Goal: Task Accomplishment & Management: Complete application form

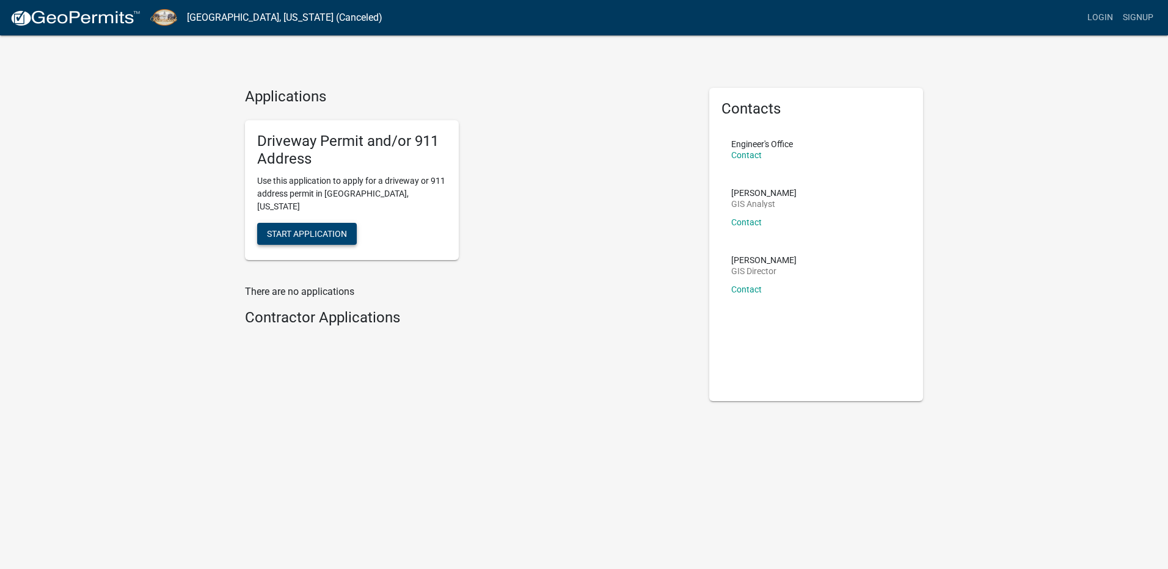
click at [299, 229] on span "Start Application" at bounding box center [307, 234] width 80 height 10
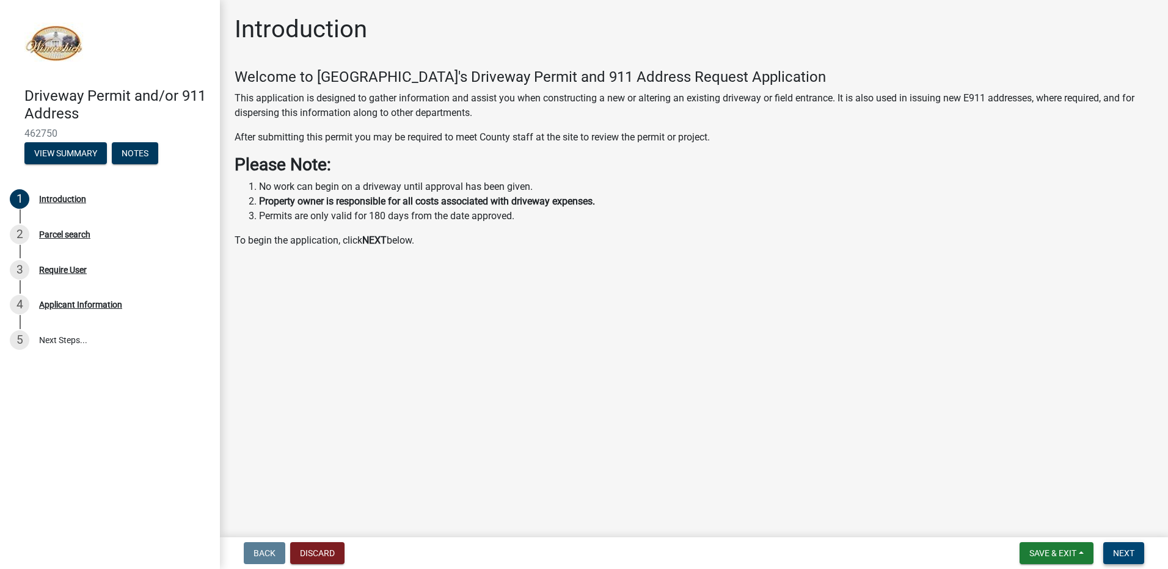
click at [1120, 555] on span "Next" at bounding box center [1123, 554] width 21 height 10
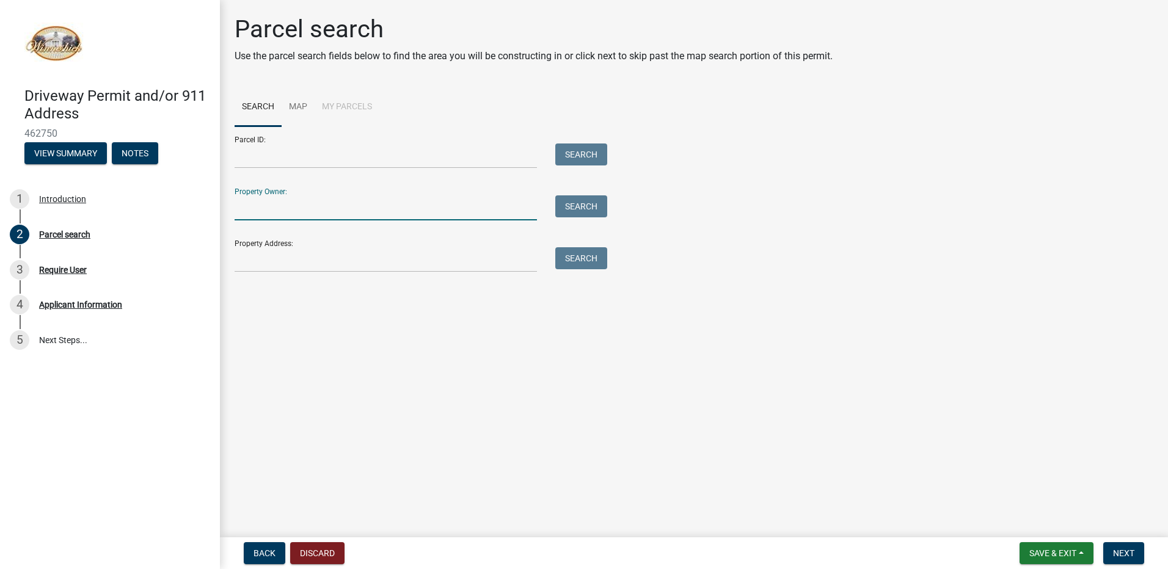
click at [259, 207] on input "Property Owner:" at bounding box center [386, 207] width 302 height 25
type input "[PERSON_NAME]"
click at [586, 210] on button "Search" at bounding box center [581, 206] width 52 height 22
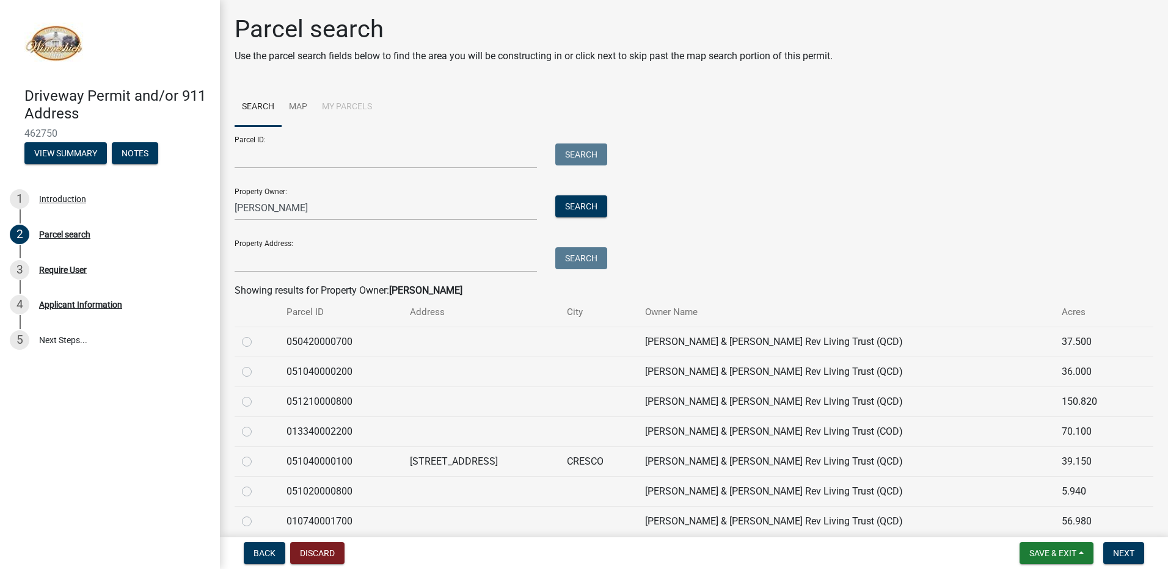
click at [257, 455] on label at bounding box center [257, 455] width 0 height 0
click at [257, 461] on input "radio" at bounding box center [261, 459] width 8 height 8
radio input "true"
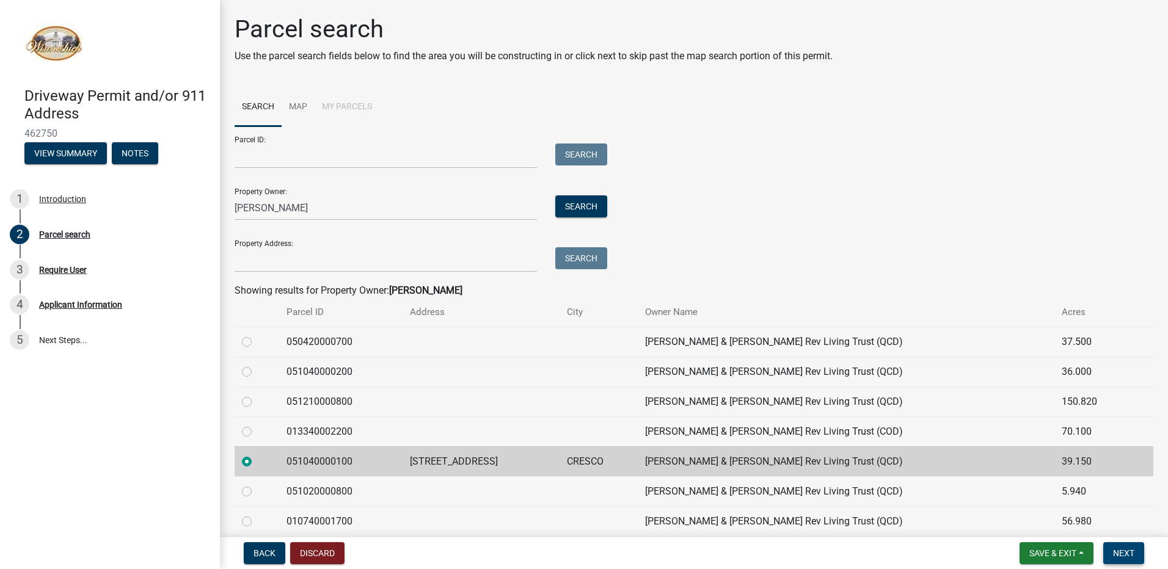
click at [1128, 550] on span "Next" at bounding box center [1123, 554] width 21 height 10
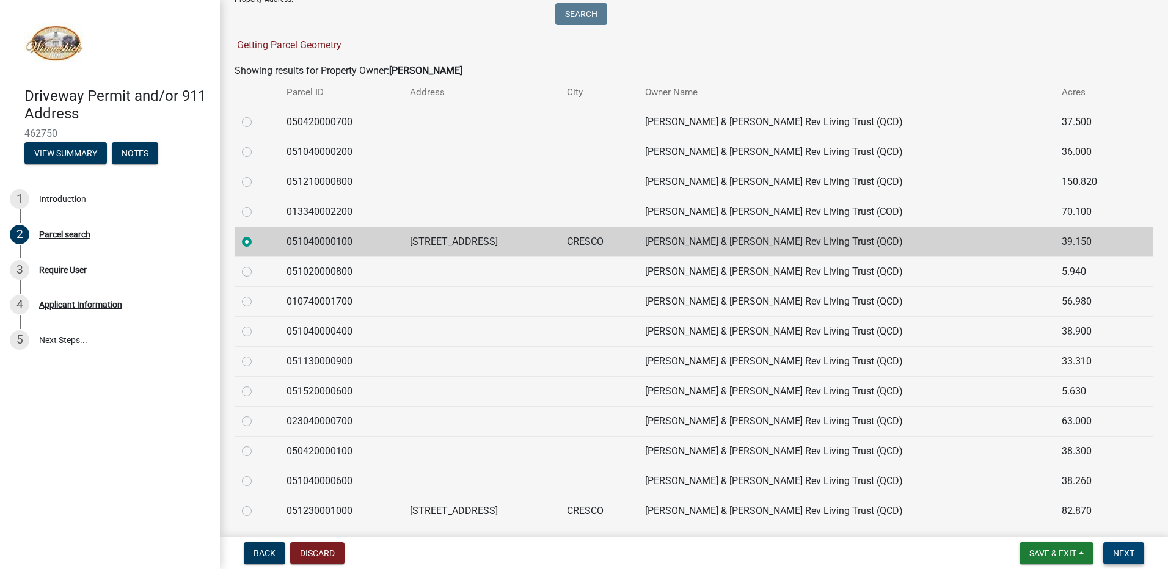
scroll to position [285, 0]
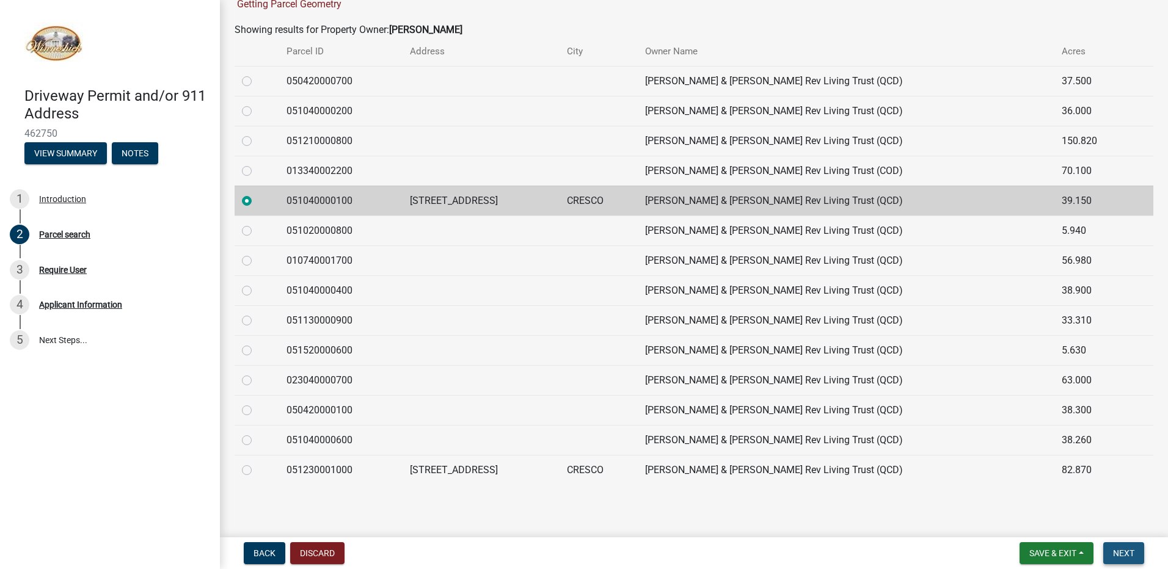
click at [1123, 550] on span "Next" at bounding box center [1123, 554] width 21 height 10
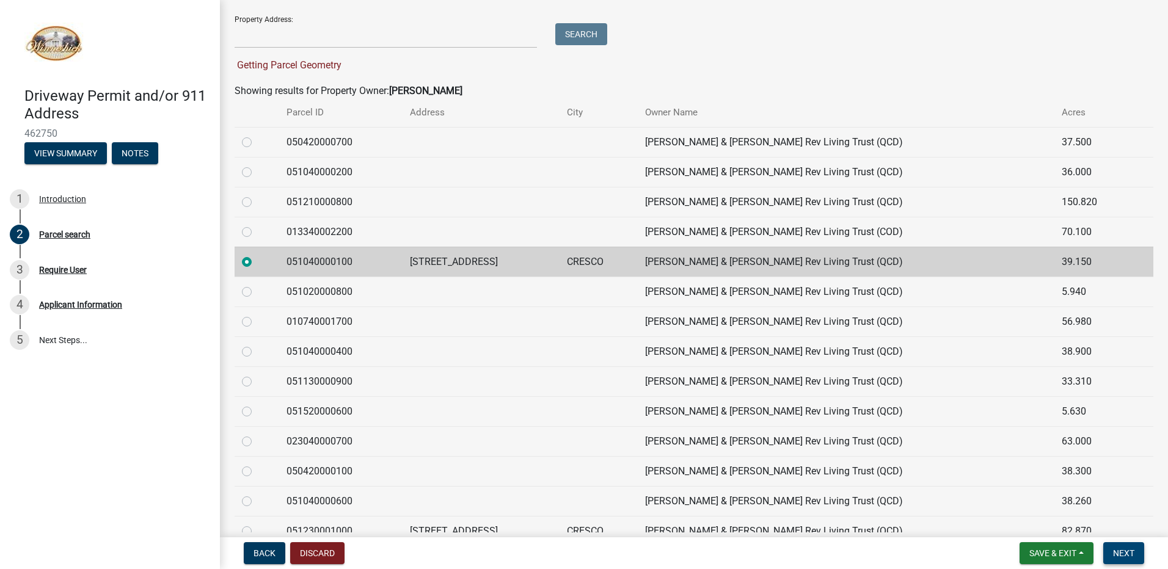
scroll to position [163, 0]
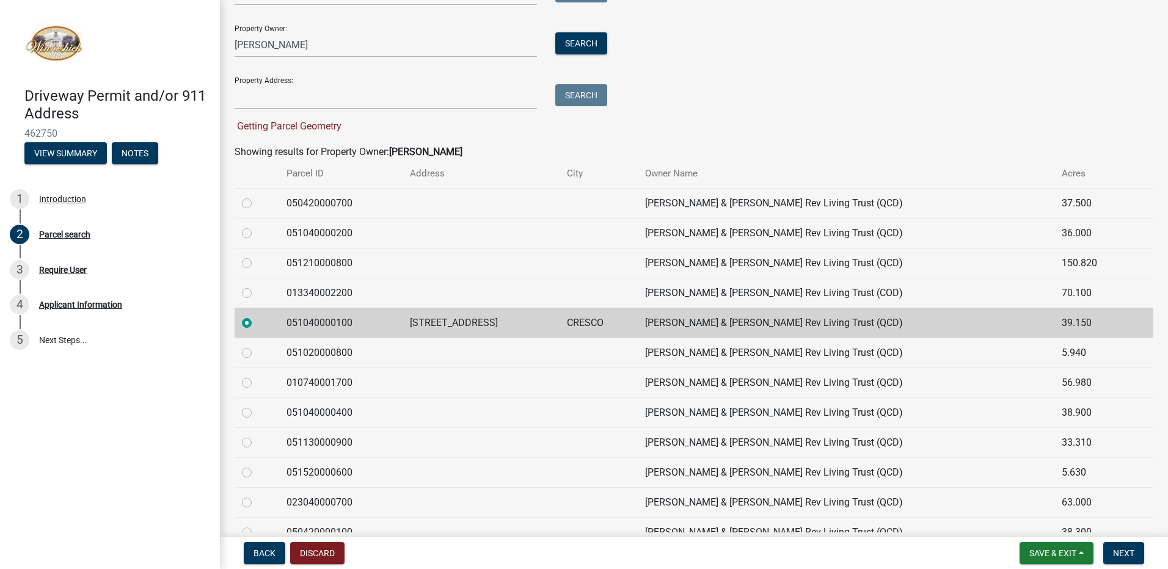
click at [695, 326] on td "Wemark, Aaron L & Sheila M Rev Living Trust (QCD)" at bounding box center [846, 323] width 417 height 30
click at [257, 316] on label at bounding box center [257, 316] width 0 height 0
click at [257, 321] on input "radio" at bounding box center [261, 320] width 8 height 8
click at [472, 332] on td "3097 325TH ST" at bounding box center [481, 323] width 157 height 30
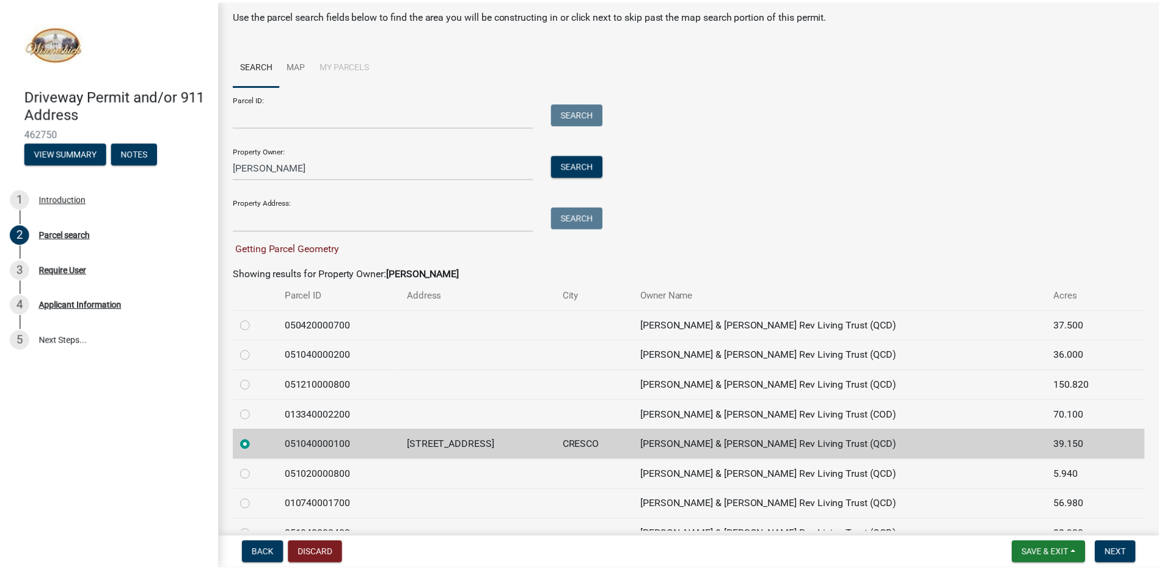
scroll to position [0, 0]
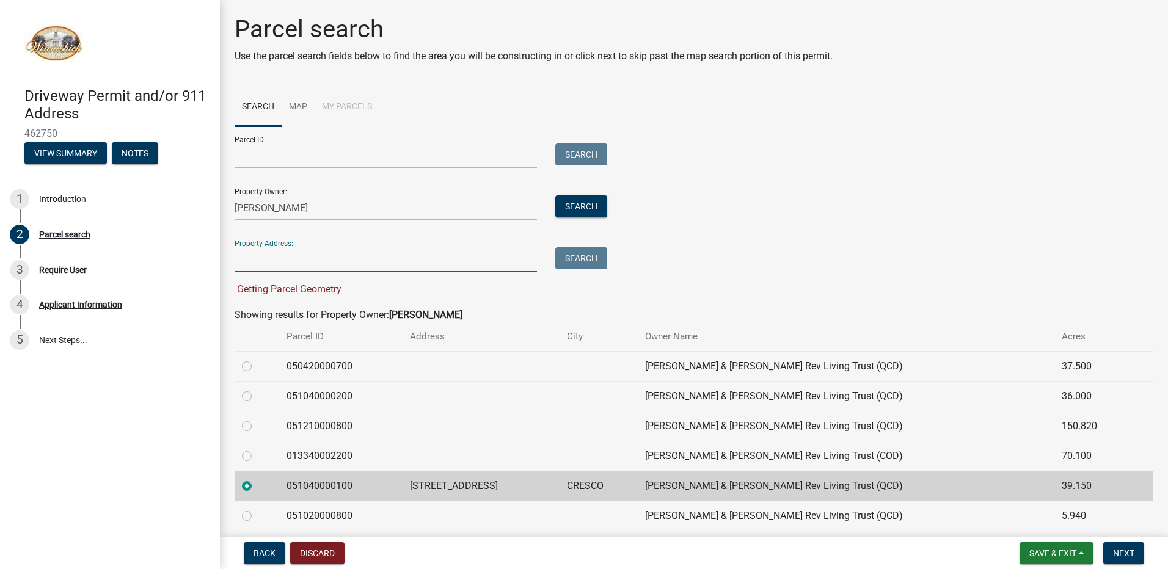
click at [386, 266] on input "Property Address:" at bounding box center [386, 259] width 302 height 25
type input "a"
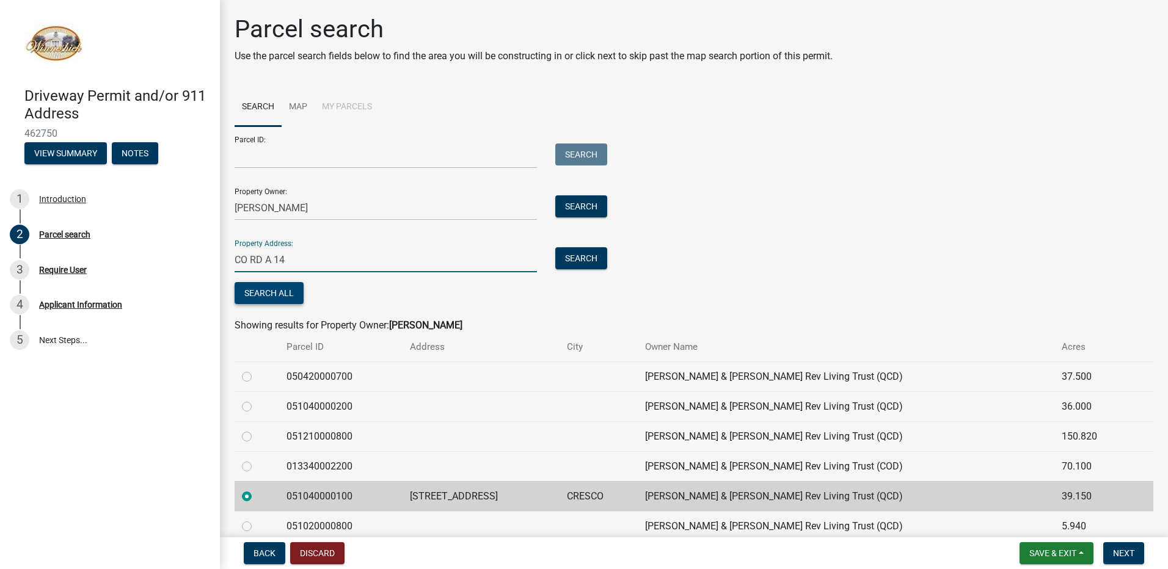
type input "CO RD A 14"
click at [247, 295] on button "Search All" at bounding box center [269, 293] width 69 height 22
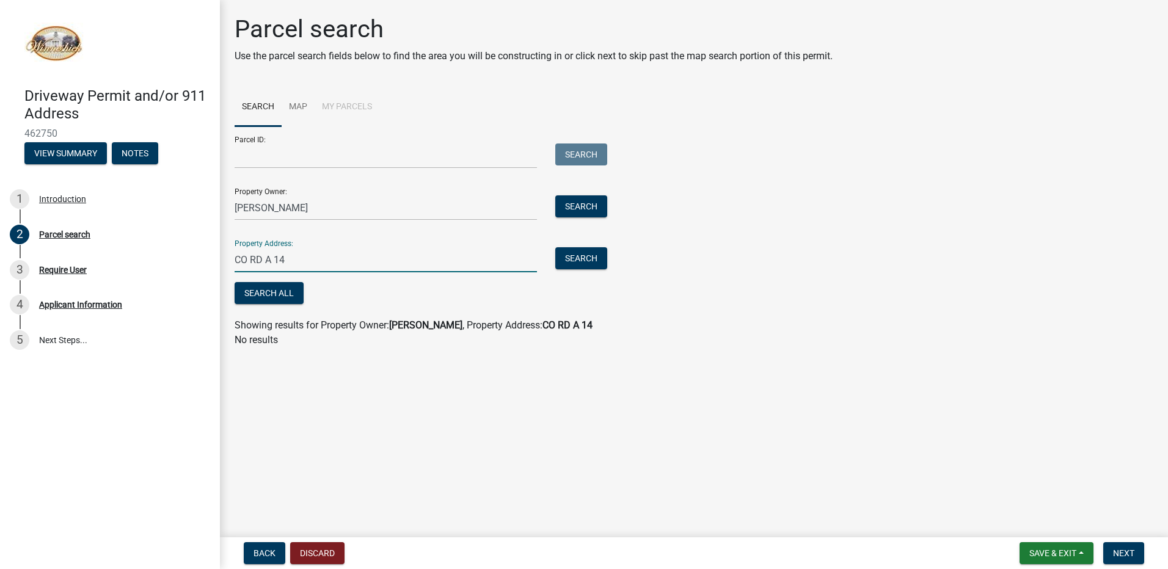
click at [312, 265] on input "CO RD A 14" at bounding box center [386, 259] width 302 height 25
drag, startPoint x: 312, startPoint y: 265, endPoint x: 221, endPoint y: 262, distance: 91.1
click at [221, 262] on div "Parcel search Use the parcel search fields below to find the area you will be c…" at bounding box center [694, 187] width 948 height 344
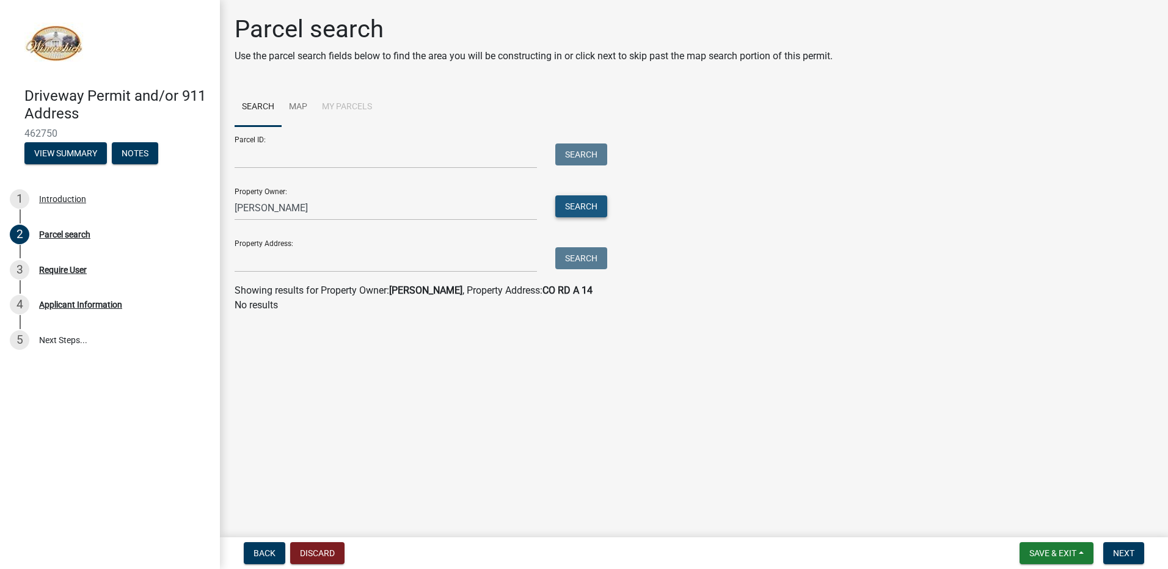
click at [579, 208] on button "Search" at bounding box center [581, 206] width 52 height 22
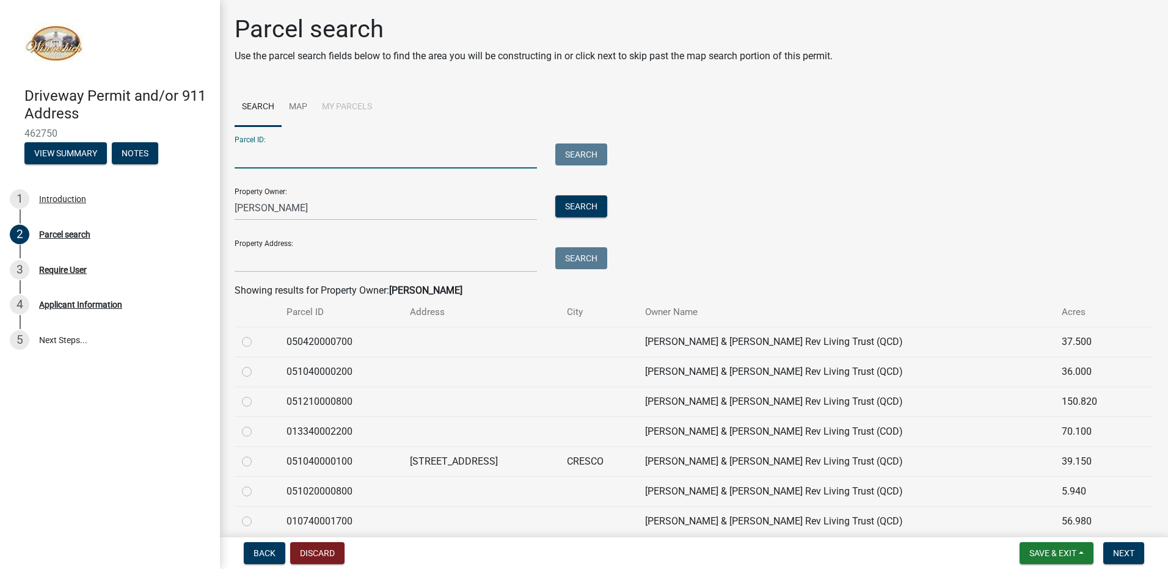
click at [285, 154] on input "Parcel ID:" at bounding box center [386, 156] width 302 height 25
paste input "010740001700"
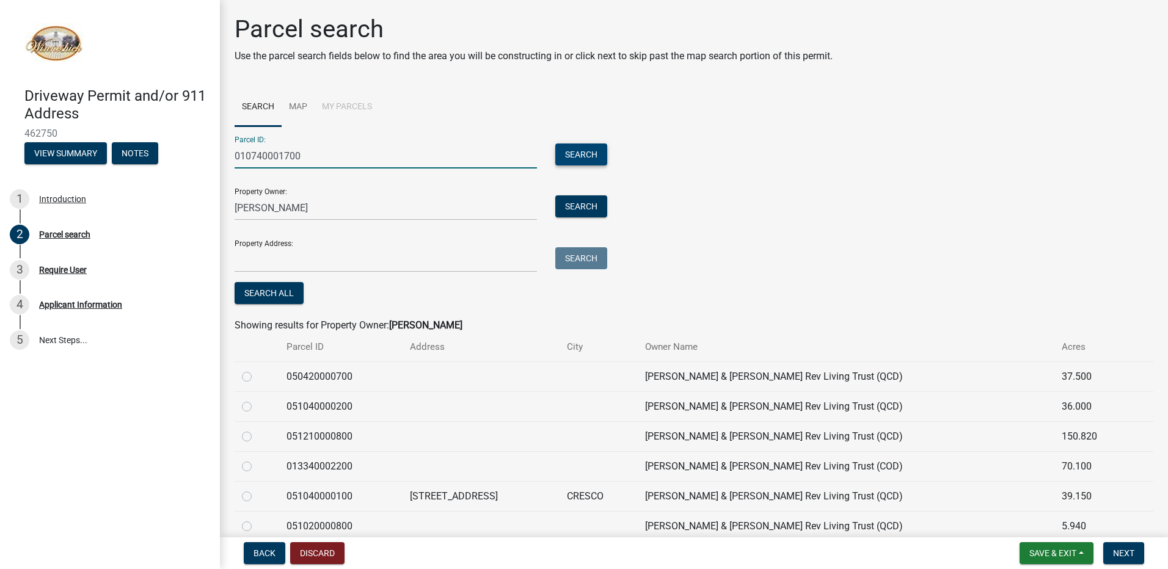
type input "010740001700"
click at [574, 148] on button "Search" at bounding box center [581, 155] width 52 height 22
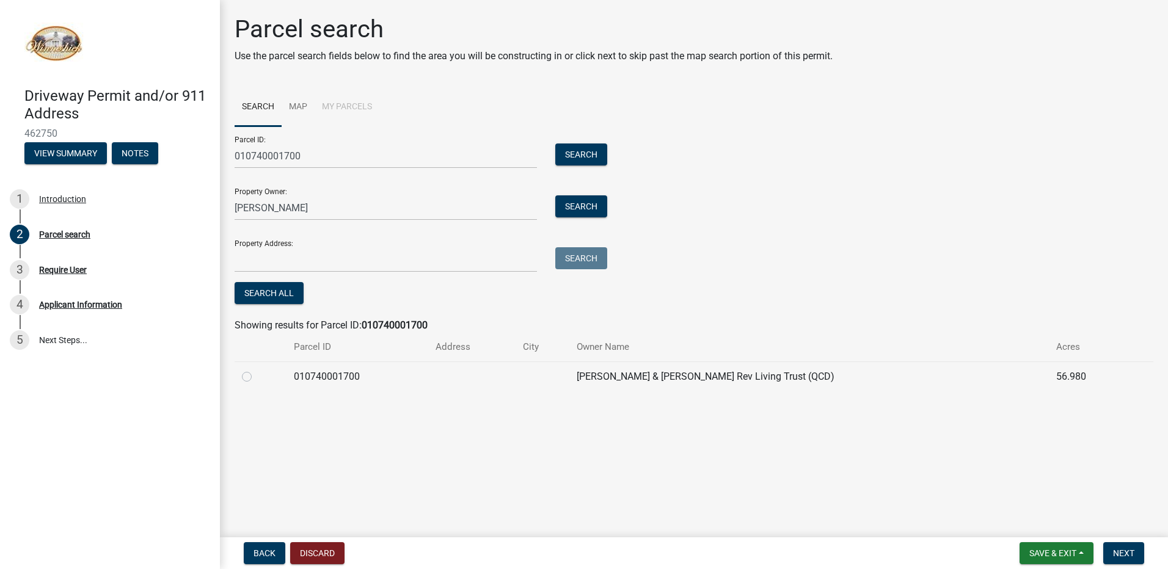
click at [257, 370] on label at bounding box center [257, 370] width 0 height 0
click at [257, 375] on input "radio" at bounding box center [261, 374] width 8 height 8
radio input "true"
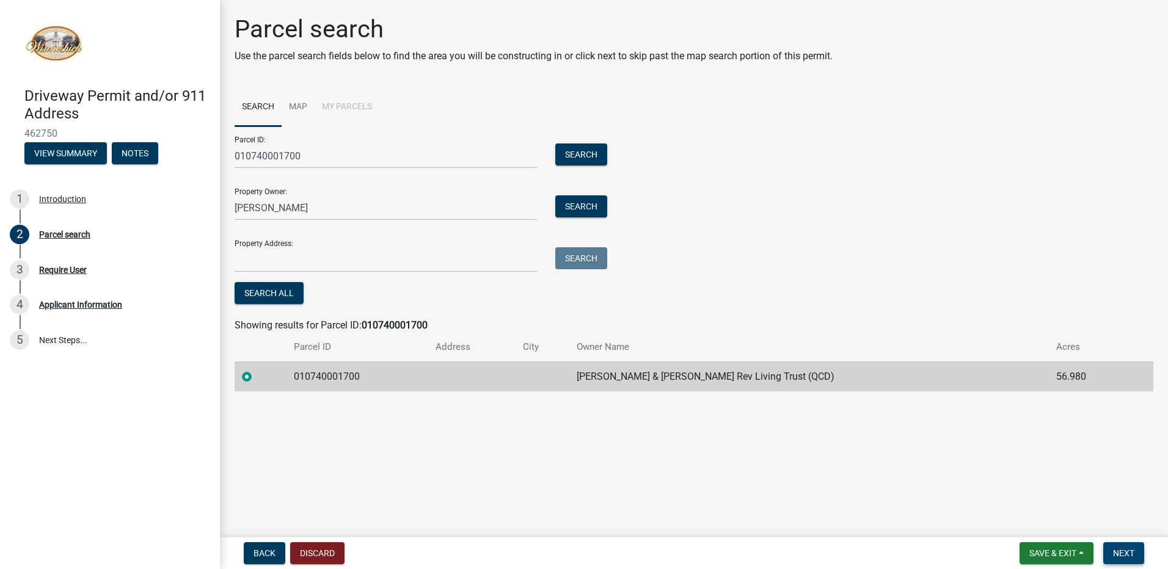
click at [1131, 552] on span "Next" at bounding box center [1123, 554] width 21 height 10
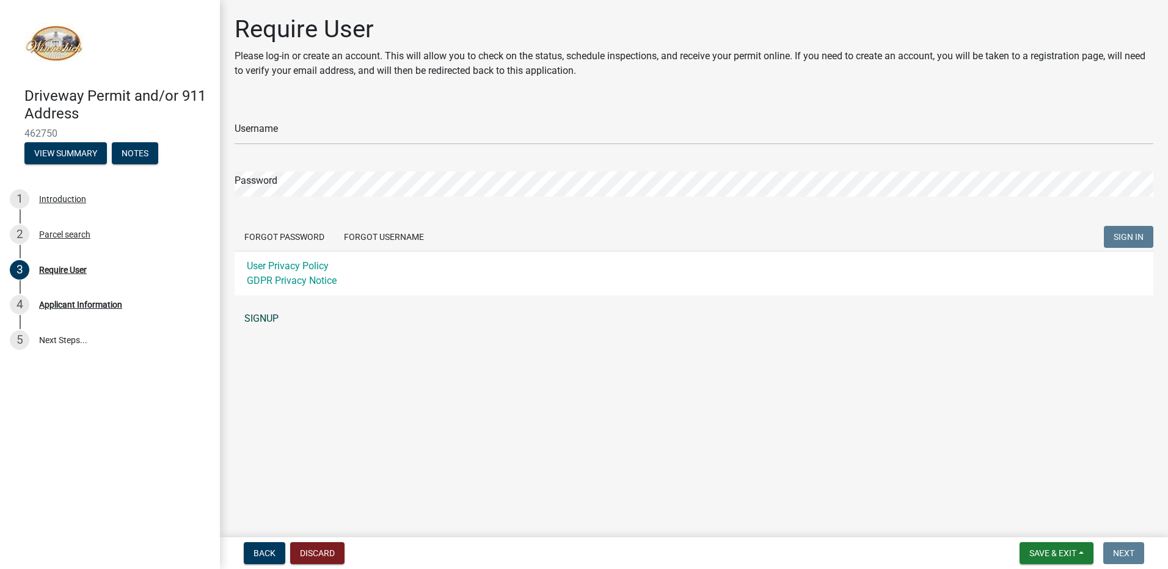
click at [255, 318] on link "SIGNUP" at bounding box center [694, 319] width 919 height 24
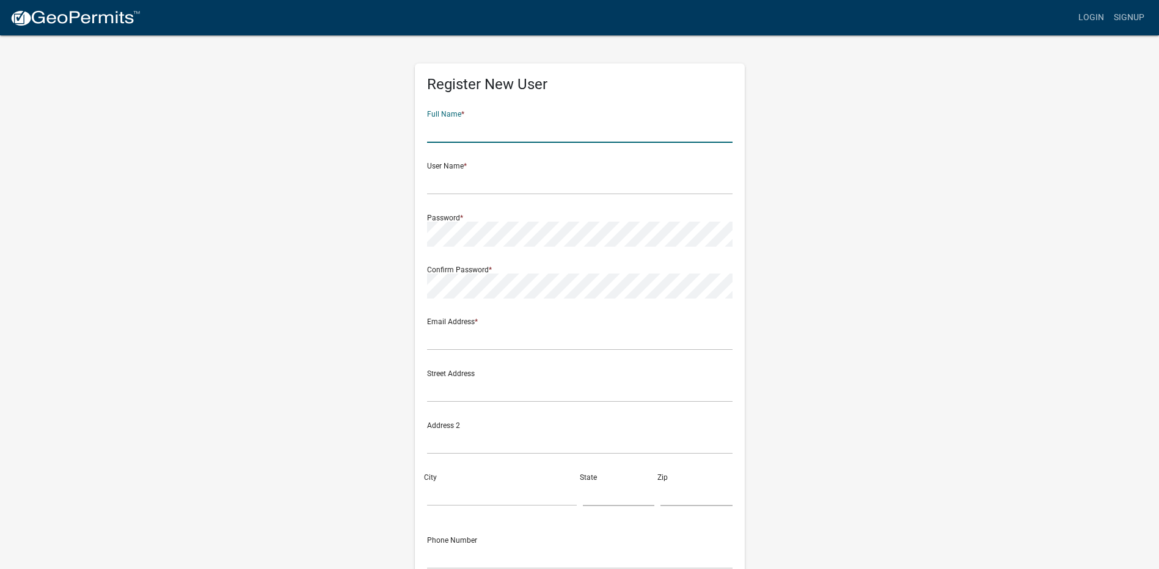
click at [529, 130] on input "text" at bounding box center [579, 130] width 305 height 25
type input "[PERSON_NAME]"
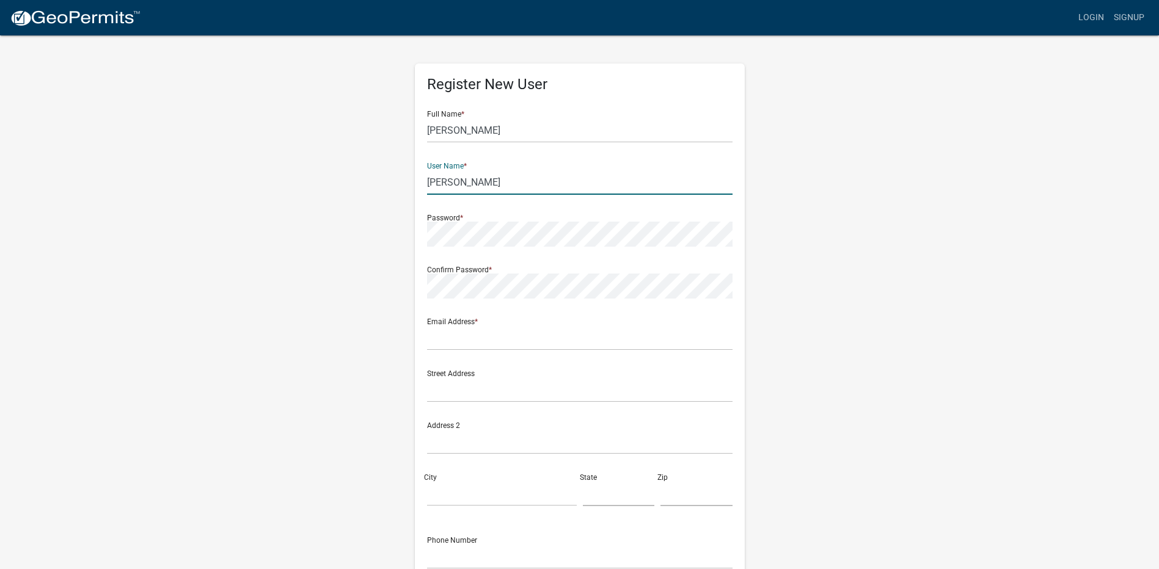
type input "AARON"
click at [411, 239] on div "Register New User Full Name * Aaron Wemark User Name * AARON Password * Confirm…" at bounding box center [580, 361] width 348 height 654
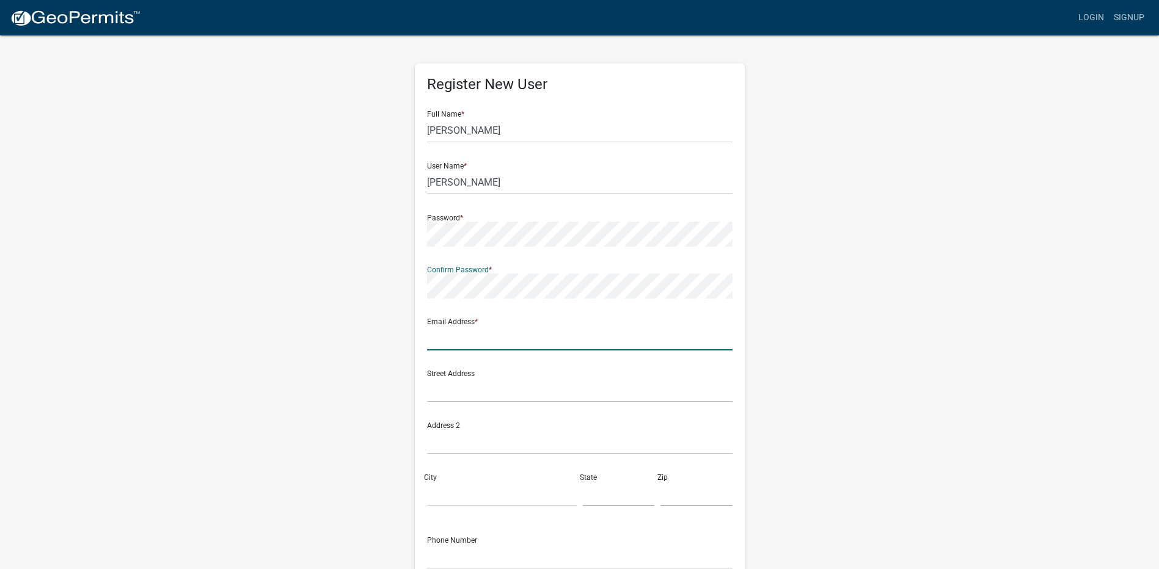
click at [536, 342] on input "text" at bounding box center [579, 338] width 305 height 25
type input "[EMAIL_ADDRESS][DOMAIN_NAME]"
type input "708 2nd Ave SE"
type input "CRESCO"
type input "IA"
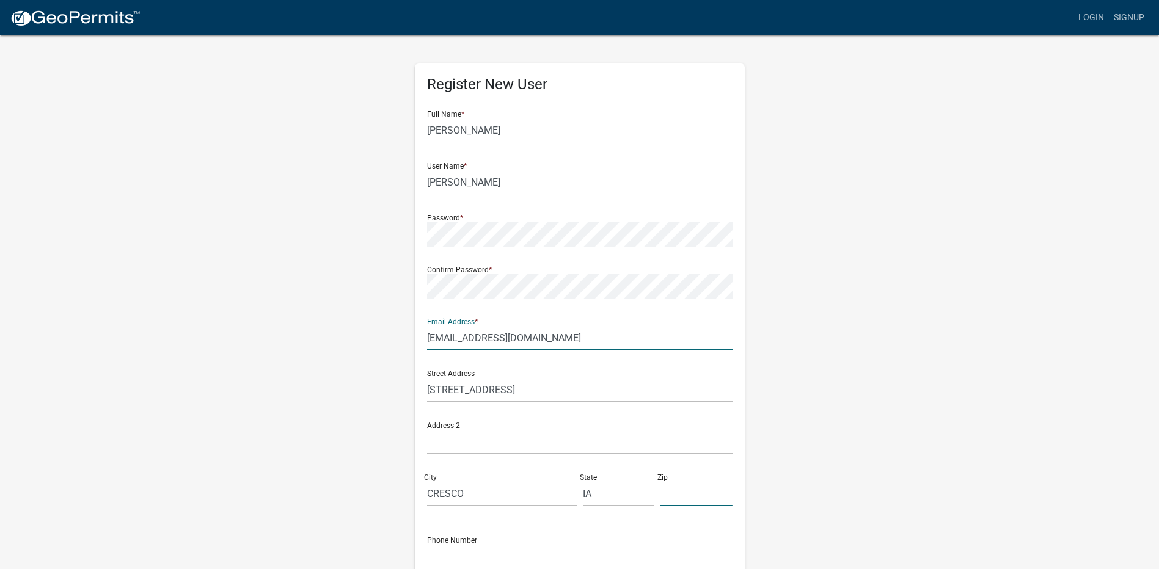
type input "52136"
type input "5633803573"
type input "[EMAIL_ADDRESS][DOMAIN_NAME]"
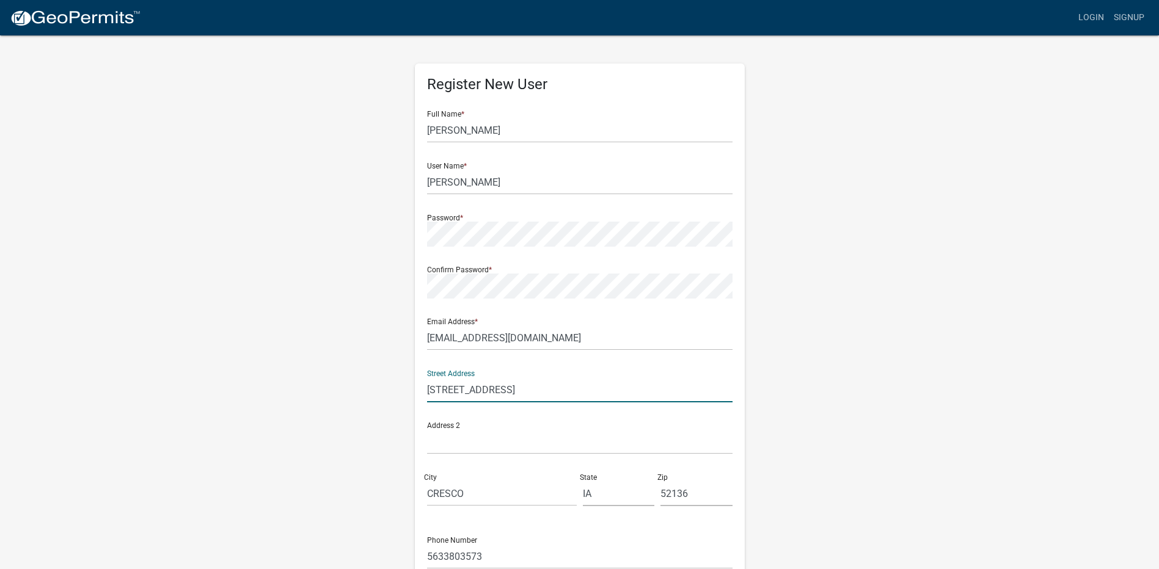
drag, startPoint x: 508, startPoint y: 389, endPoint x: 381, endPoint y: 390, distance: 126.5
click at [381, 390] on div "Register New User Full Name * Aaron Wemark User Name * AARON Password * Confirm…" at bounding box center [580, 361] width 696 height 654
type input "[STREET_ADDRESS]"
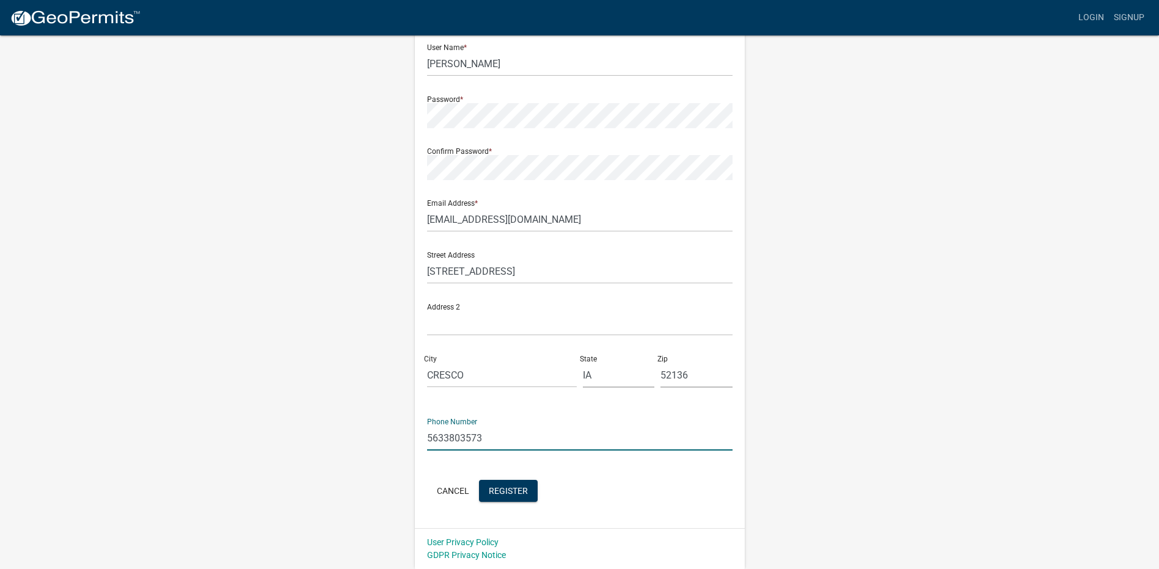
drag, startPoint x: 492, startPoint y: 440, endPoint x: 382, endPoint y: 441, distance: 110.0
click at [382, 441] on div "Register New User Full Name * Aaron Wemark User Name * AARON Password * Confirm…" at bounding box center [580, 243] width 696 height 654
type input "5634197054"
click at [524, 489] on span "Register" at bounding box center [508, 491] width 39 height 10
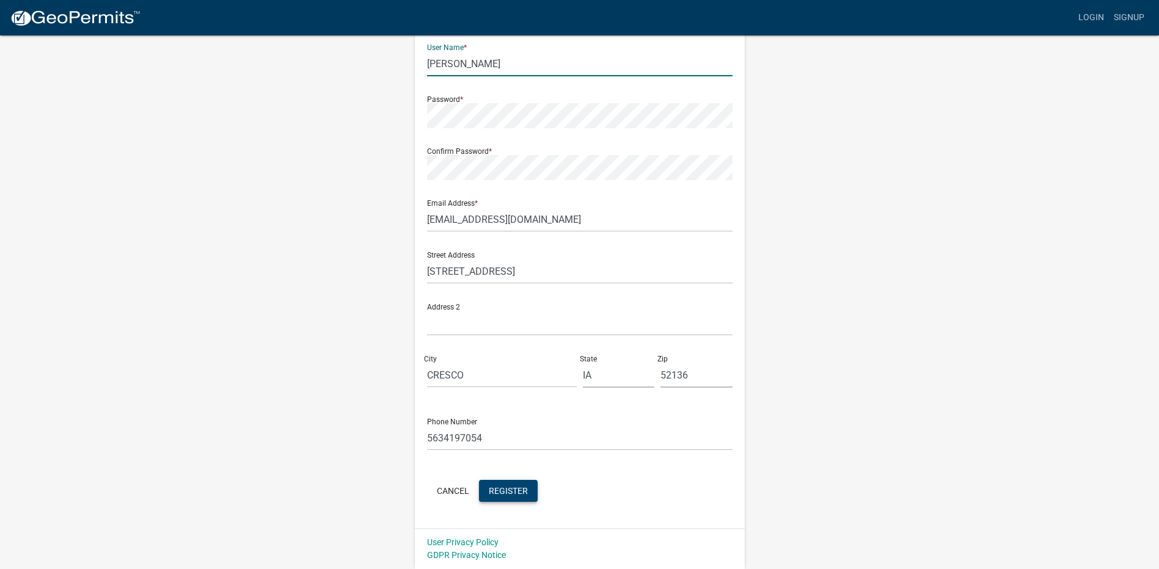
drag, startPoint x: 470, startPoint y: 64, endPoint x: 401, endPoint y: 64, distance: 69.0
click at [401, 64] on div "Register New User Full Name * Aaron Wemark User Name * AARON Password * Confirm…" at bounding box center [580, 243] width 696 height 654
type input "Ajs"
click at [505, 486] on span "Register" at bounding box center [508, 491] width 39 height 10
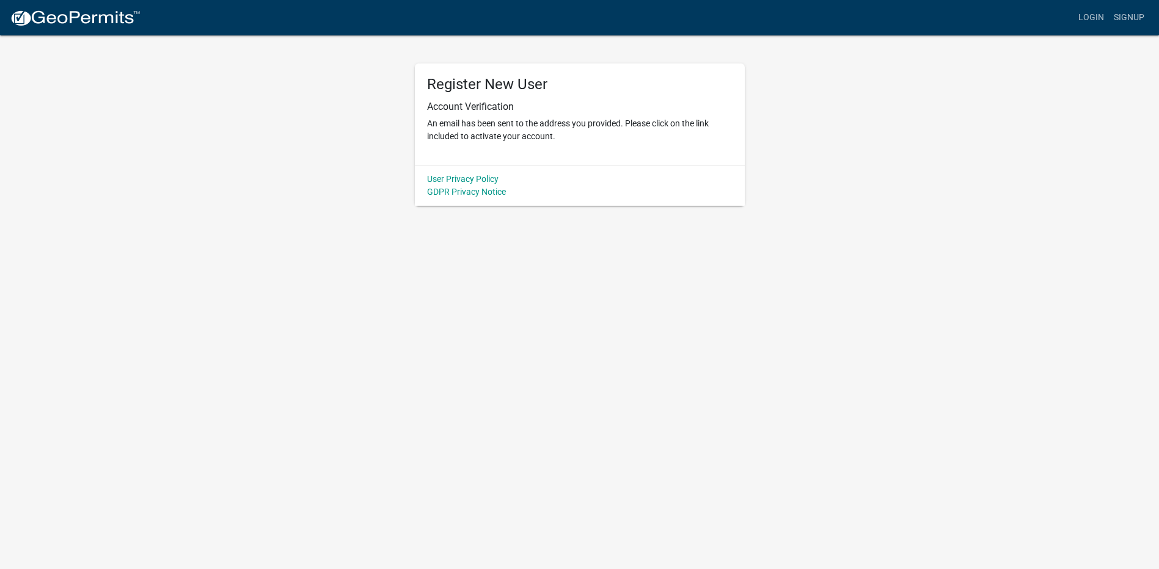
scroll to position [0, 0]
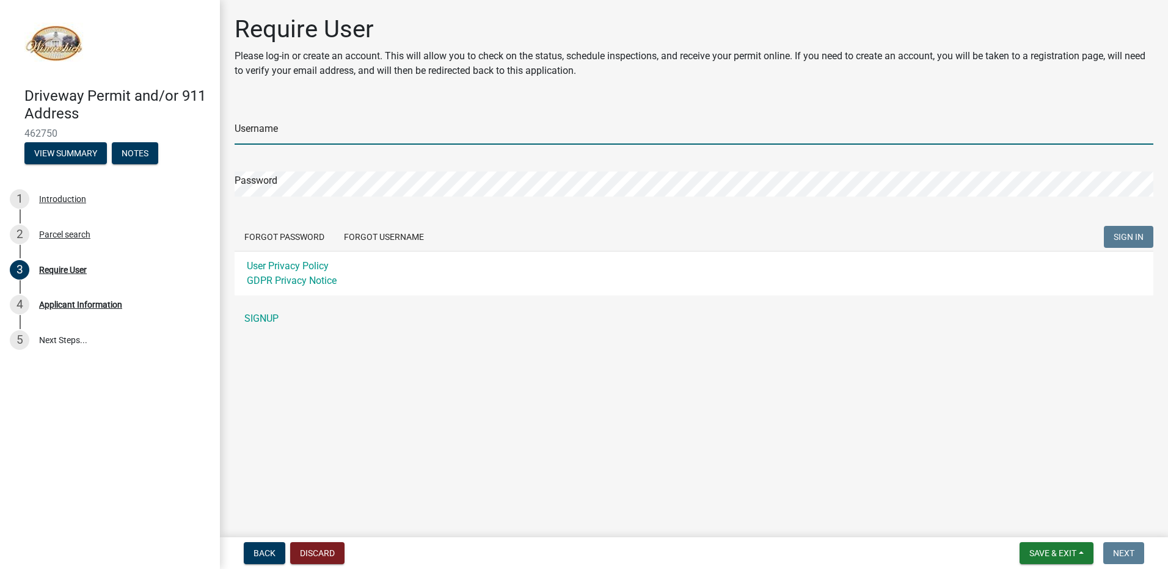
type input "Ajs"
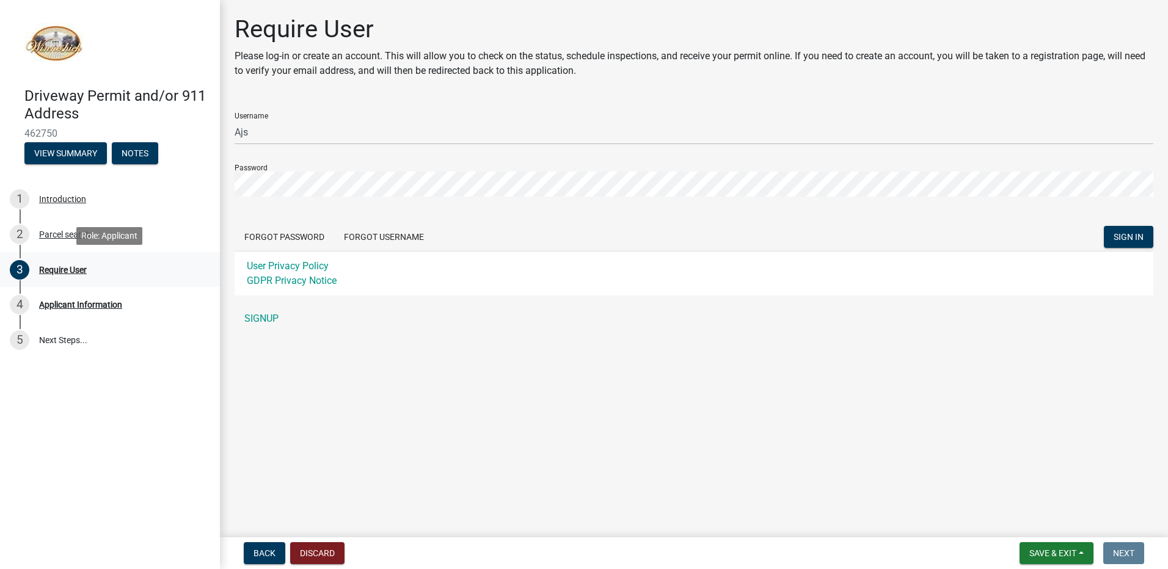
click at [62, 270] on div "Require User" at bounding box center [63, 270] width 48 height 9
click at [62, 298] on div "4 Applicant Information" at bounding box center [105, 305] width 191 height 20
click at [265, 553] on span "Back" at bounding box center [265, 554] width 22 height 10
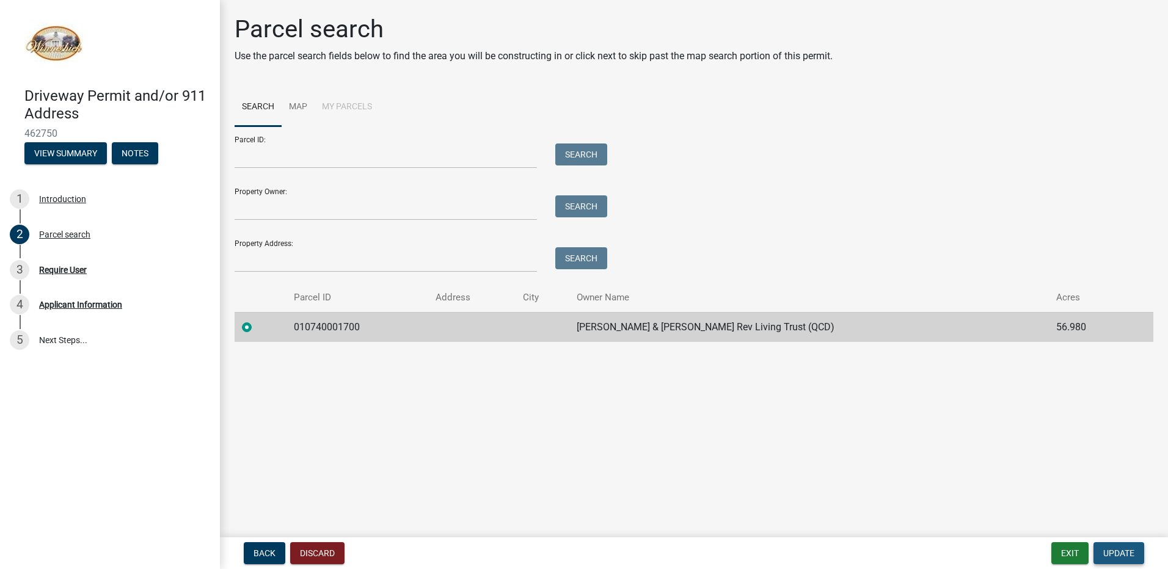
click at [1130, 554] on span "Update" at bounding box center [1118, 554] width 31 height 10
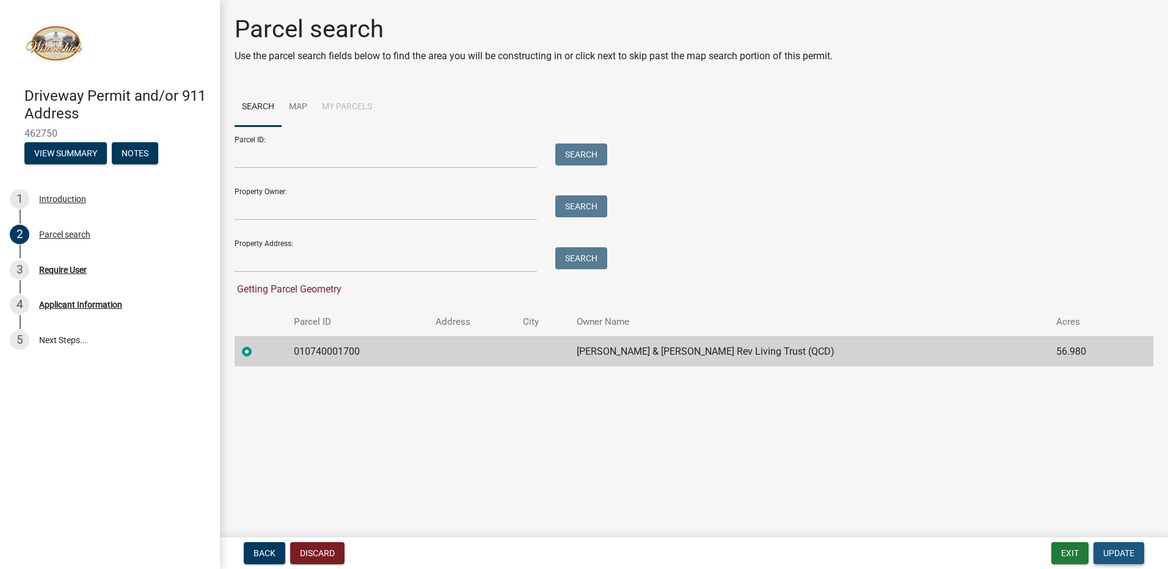
click at [1125, 549] on span "Update" at bounding box center [1118, 554] width 31 height 10
click at [1075, 550] on button "Exit" at bounding box center [1069, 553] width 37 height 22
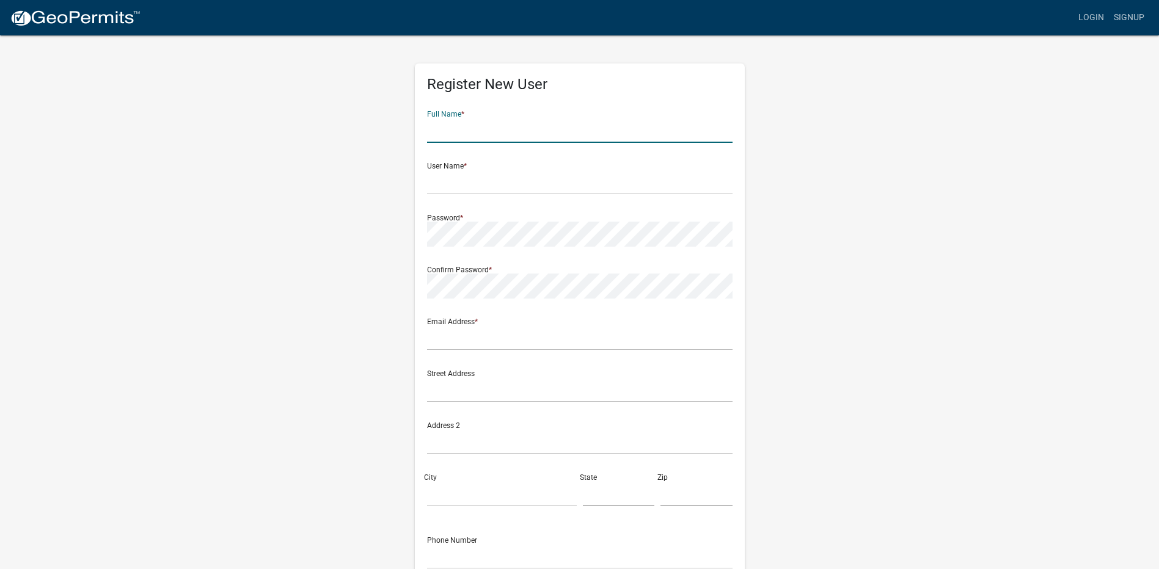
click at [469, 129] on input "text" at bounding box center [579, 130] width 305 height 25
type input "[PERSON_NAME]"
type input "AARON"
type input "[EMAIL_ADDRESS][DOMAIN_NAME]"
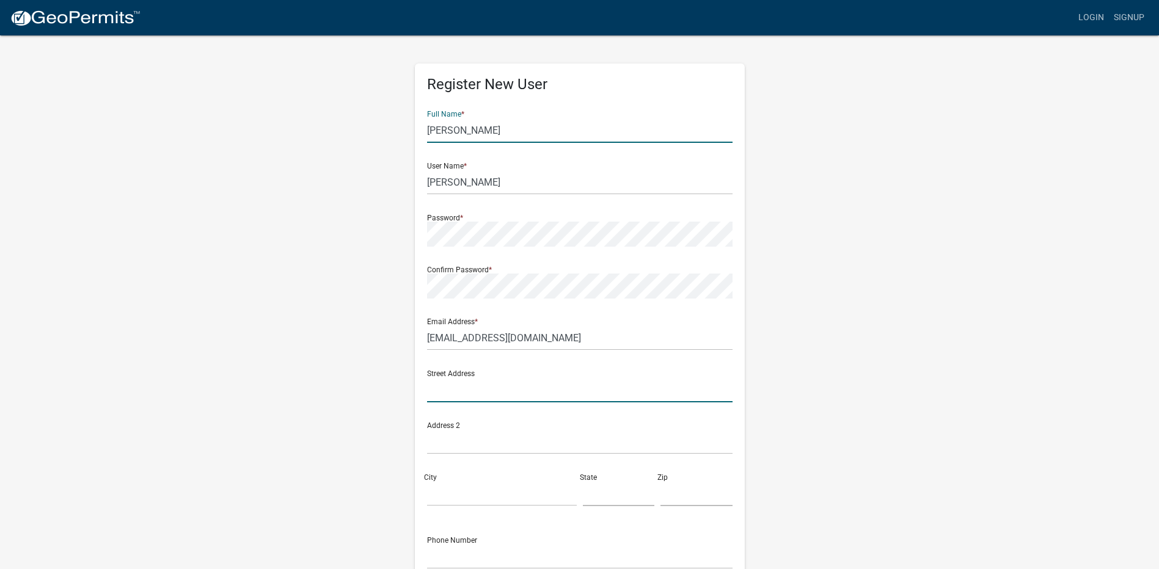
type input "[STREET_ADDRESS]"
type input "CRESCO"
type input "IA"
type input "52136"
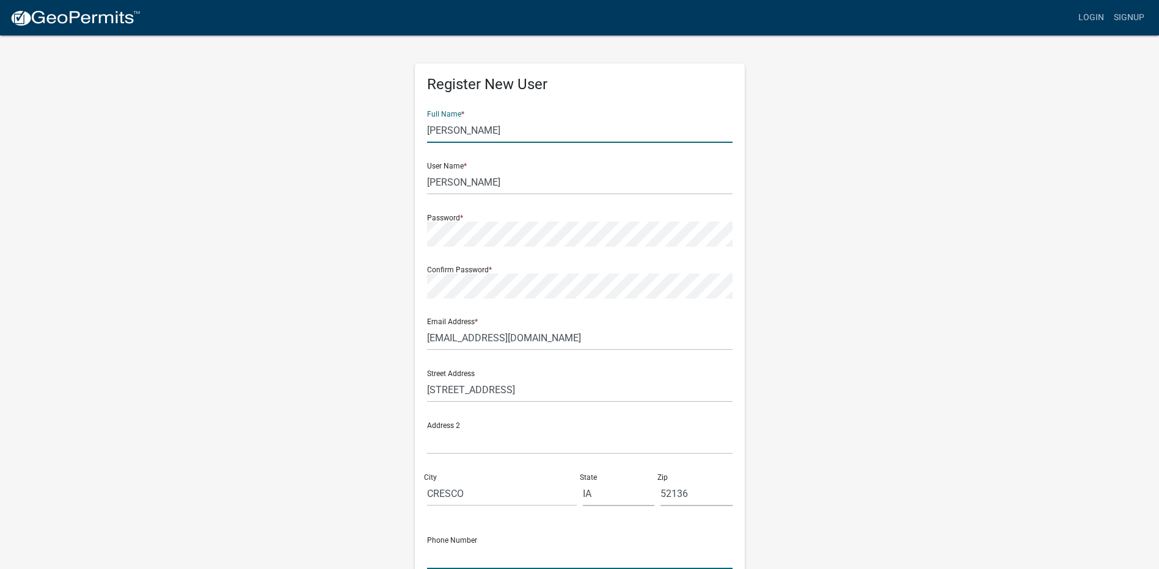
type input "5634197054"
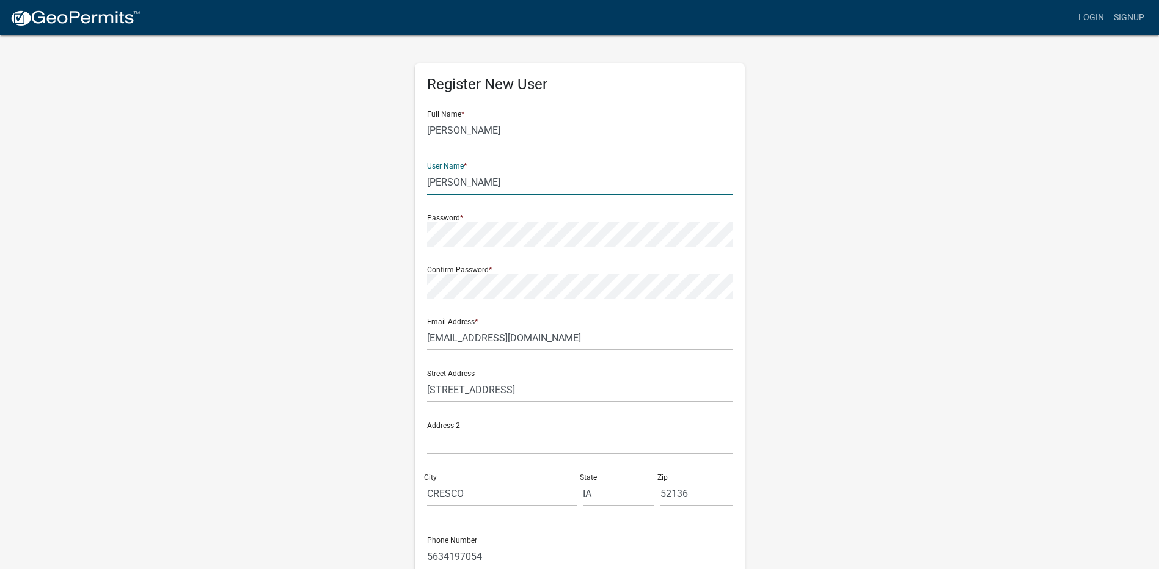
drag, startPoint x: 478, startPoint y: 178, endPoint x: 371, endPoint y: 178, distance: 106.3
click at [371, 178] on div "Register New User Full Name * Aaron Wemark User Name * AARON Password * Confirm…" at bounding box center [580, 361] width 696 height 654
type input "Ajs"
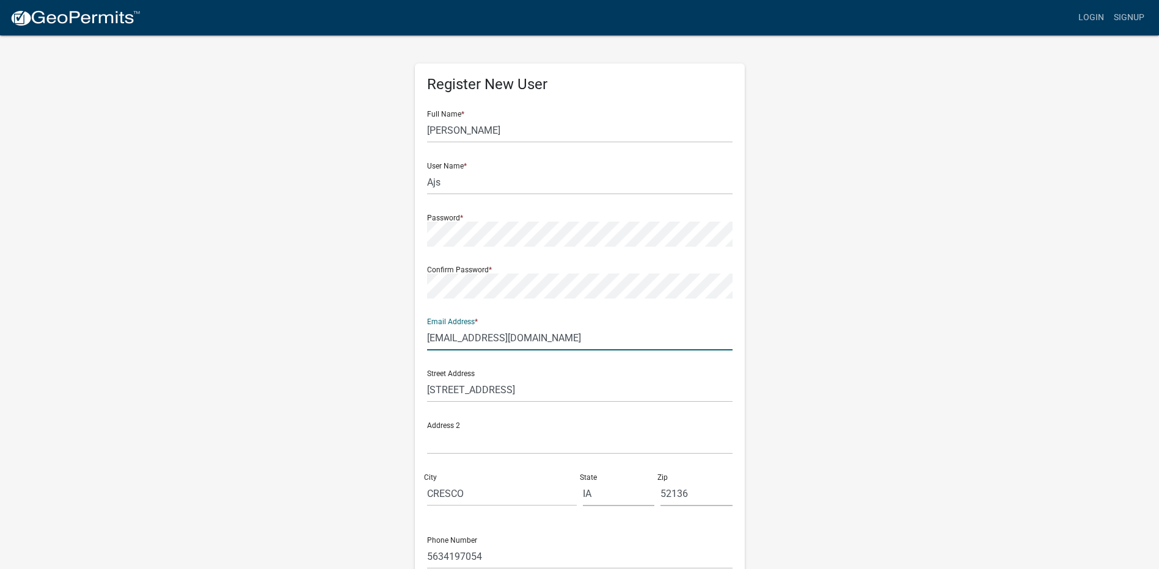
drag, startPoint x: 536, startPoint y: 341, endPoint x: 344, endPoint y: 340, distance: 191.8
click at [344, 340] on div "Register New User Full Name * Aaron Wemark User Name * Ajs Password * Confirm P…" at bounding box center [580, 361] width 696 height 654
type input "[EMAIL_ADDRESS][DOMAIN_NAME]"
click at [889, 354] on div "Register New User Full Name * Aaron Wemark User Name * Ajs Password * Confirm P…" at bounding box center [580, 361] width 696 height 654
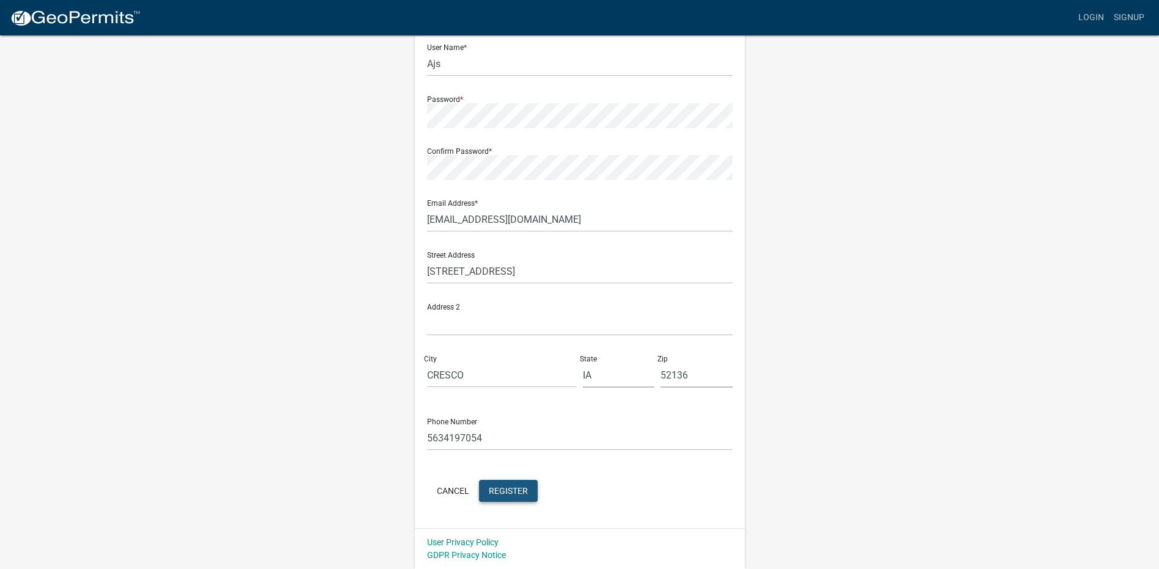
click at [501, 494] on span "Register" at bounding box center [508, 491] width 39 height 10
click at [1095, 12] on link "Login" at bounding box center [1090, 17] width 35 height 23
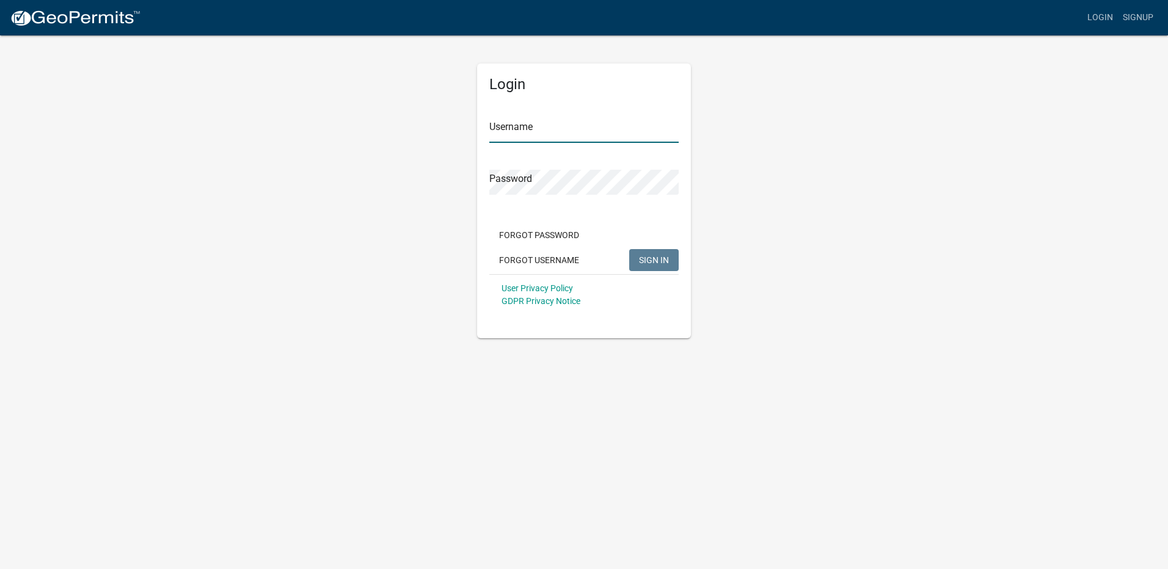
type input "Ajs"
click at [654, 261] on span "SIGN IN" at bounding box center [654, 260] width 30 height 10
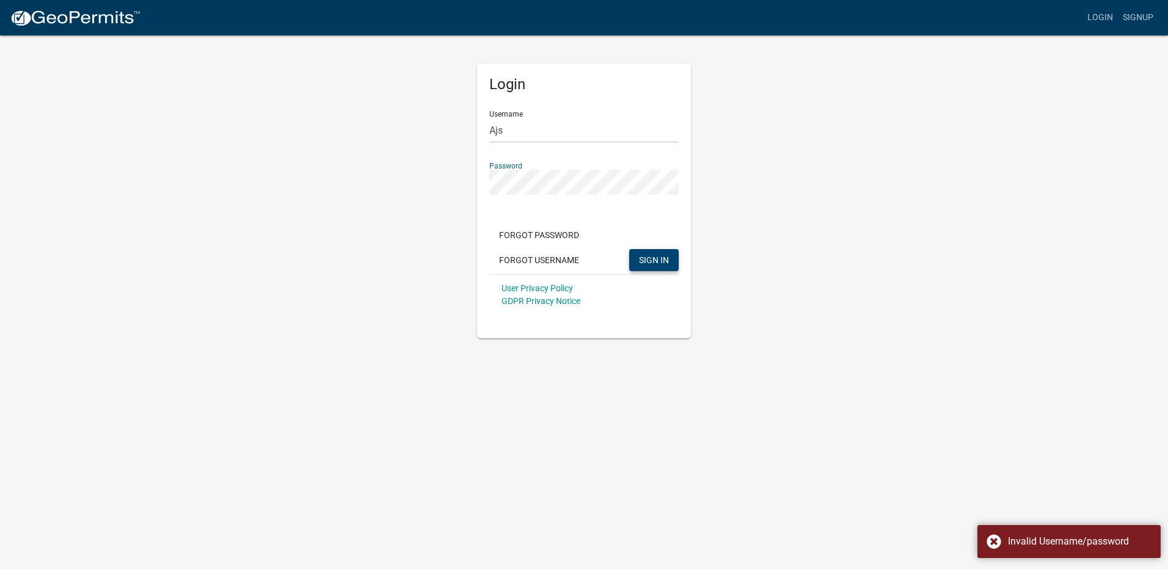
click at [430, 180] on div "Login Username Ajs Password Forgot Password Forgot Username SIGN IN User Privac…" at bounding box center [584, 186] width 696 height 304
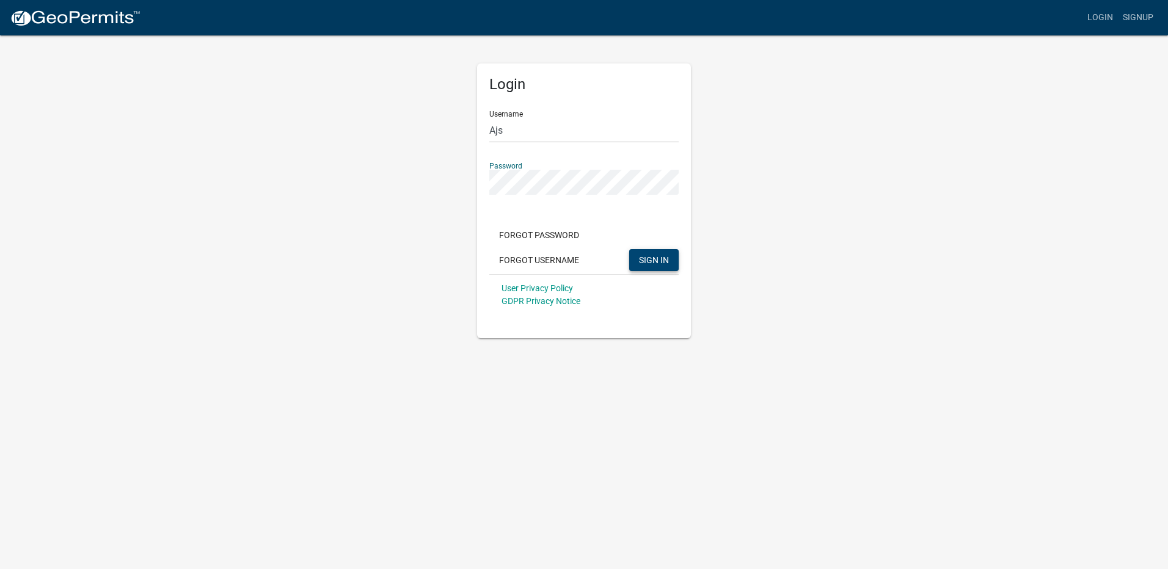
click at [629, 249] on button "SIGN IN" at bounding box center [653, 260] width 49 height 22
click at [650, 254] on button "SIGN IN" at bounding box center [653, 260] width 49 height 22
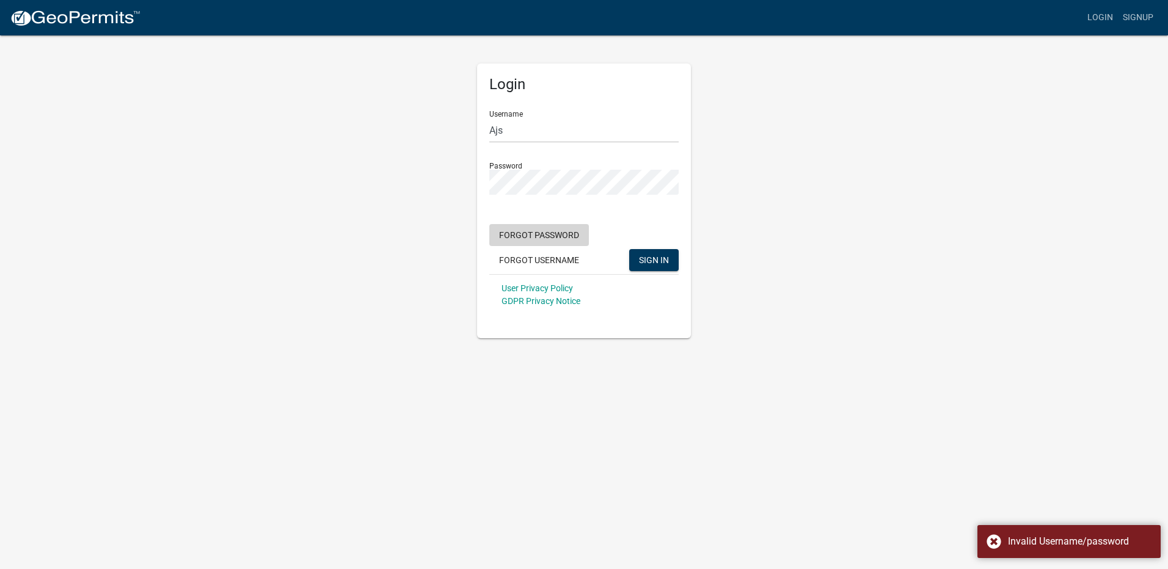
click at [530, 232] on button "Forgot Password" at bounding box center [539, 235] width 100 height 22
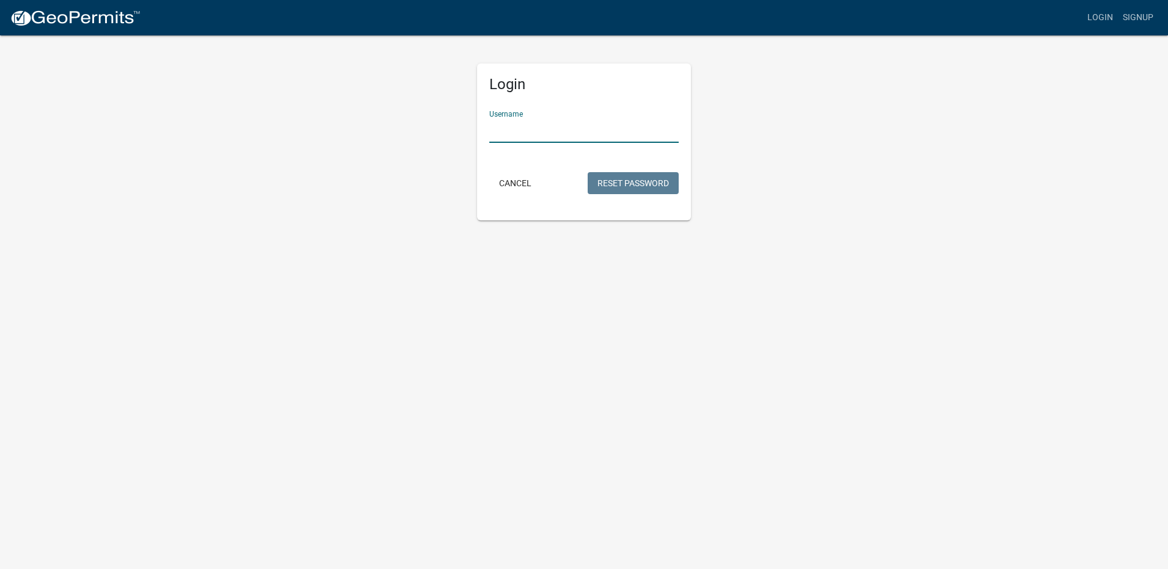
click at [530, 134] on input "Username" at bounding box center [583, 130] width 189 height 25
type input "Ajs"
click at [620, 176] on button "Reset Password" at bounding box center [633, 183] width 91 height 22
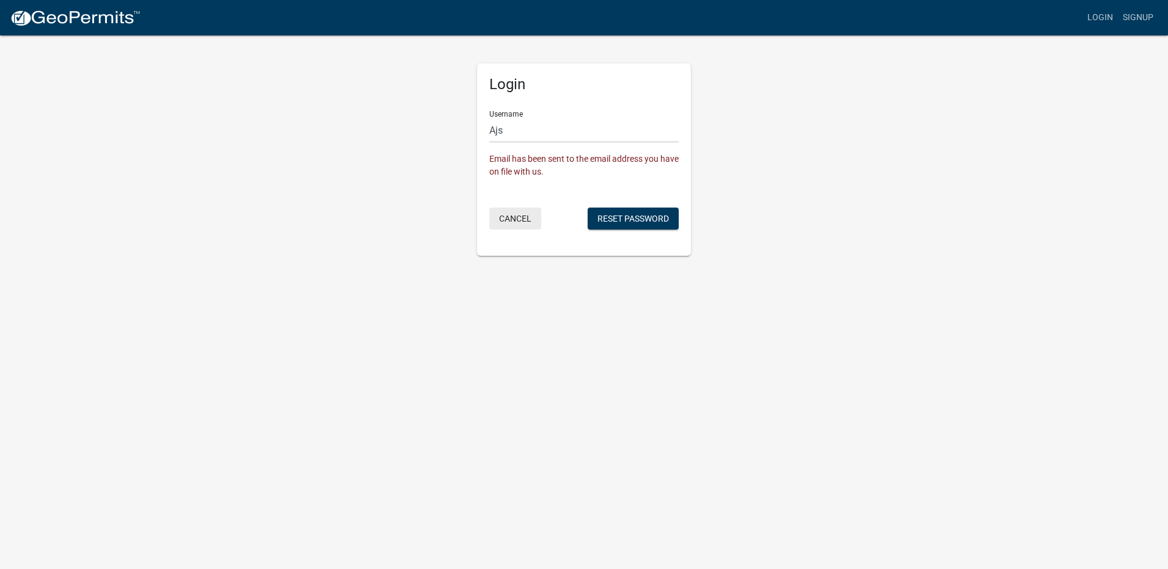
click at [522, 214] on button "Cancel" at bounding box center [515, 219] width 52 height 22
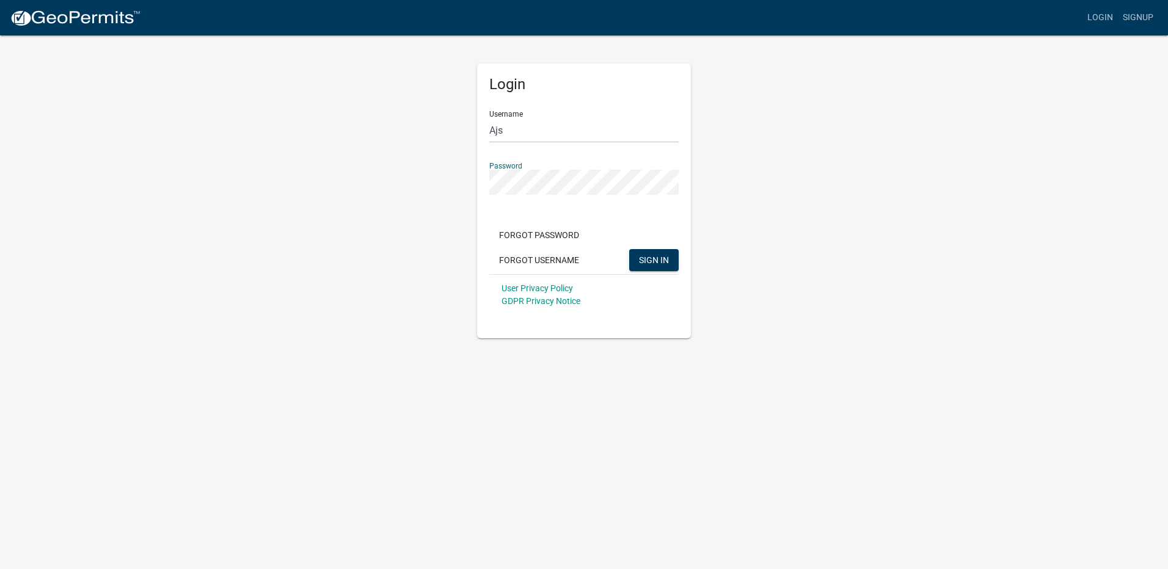
click at [414, 184] on div "Login Username Ajs Password Forgot Password Forgot Username SIGN IN User Privac…" at bounding box center [584, 186] width 696 height 304
click at [629, 249] on button "SIGN IN" at bounding box center [653, 260] width 49 height 22
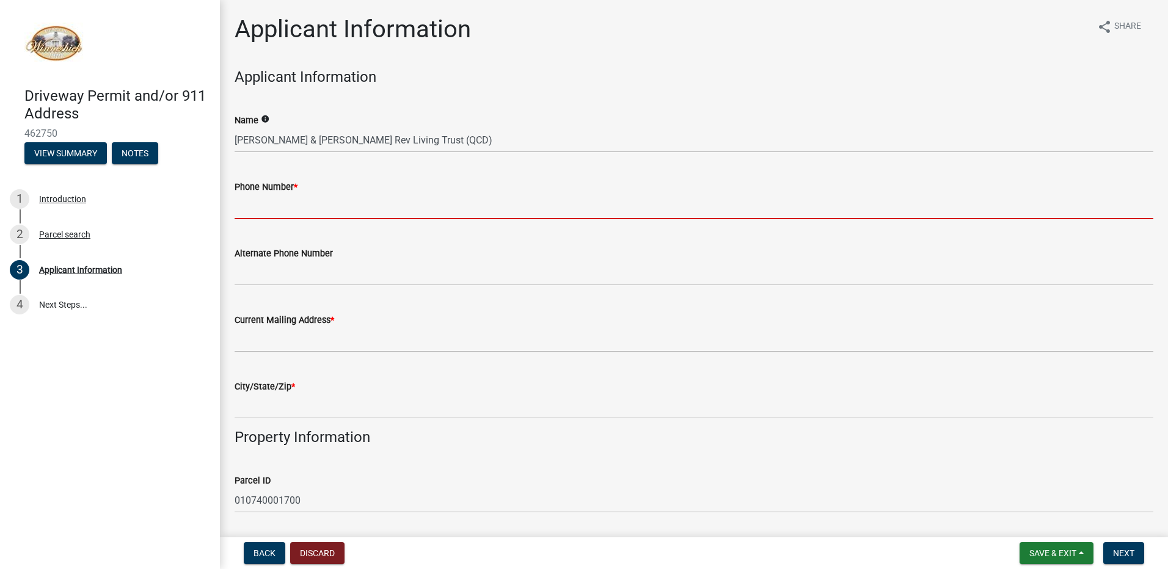
click at [302, 210] on input "Phone Number *" at bounding box center [694, 206] width 919 height 25
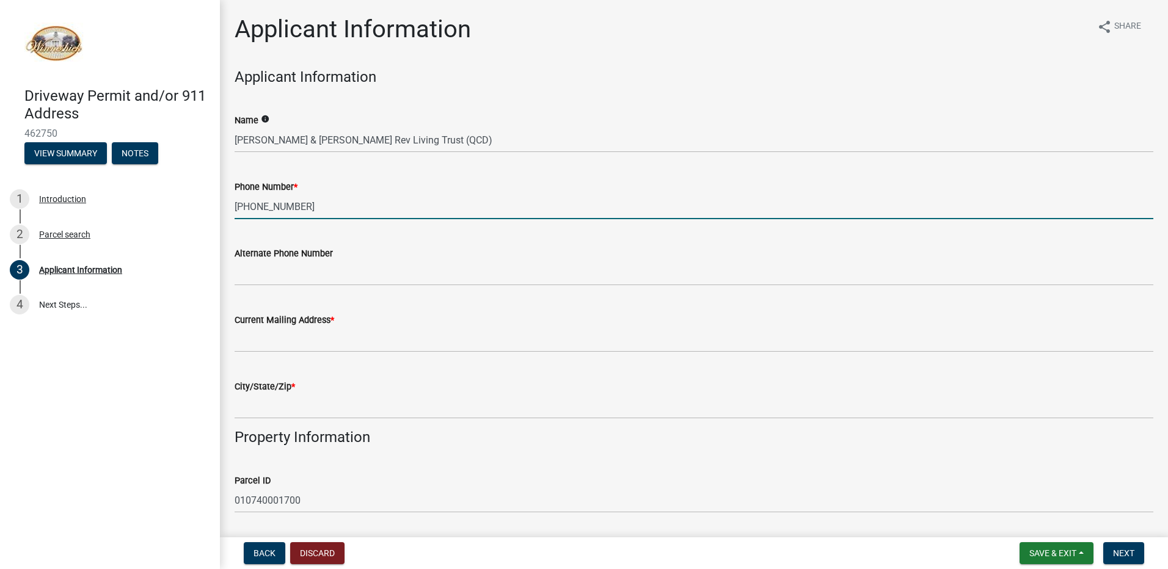
type input "563-419-7054"
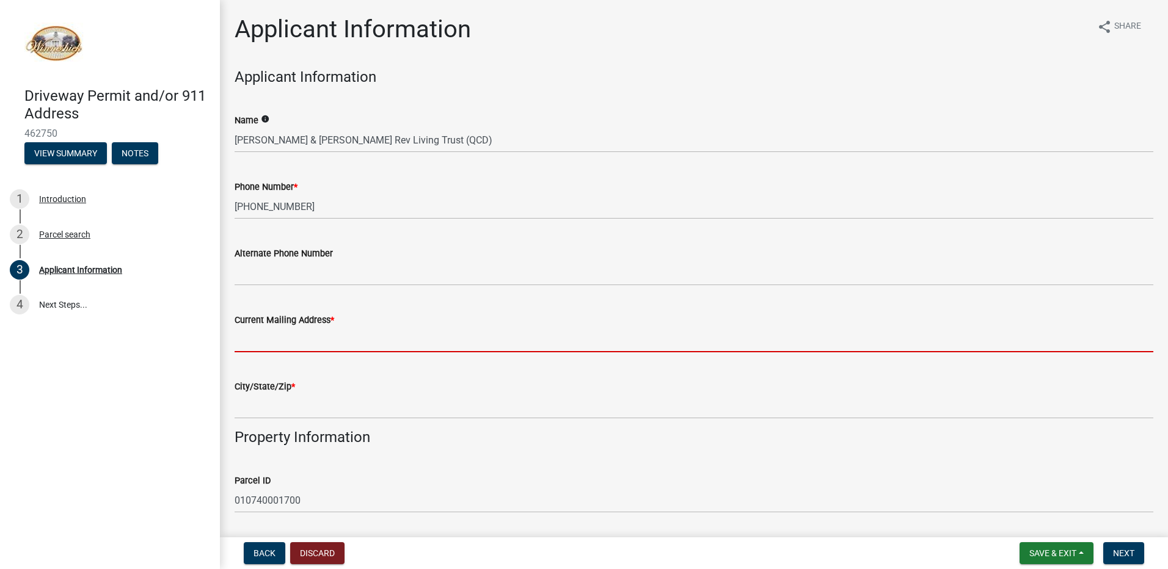
click at [296, 342] on input "Current Mailing Address *" at bounding box center [694, 339] width 919 height 25
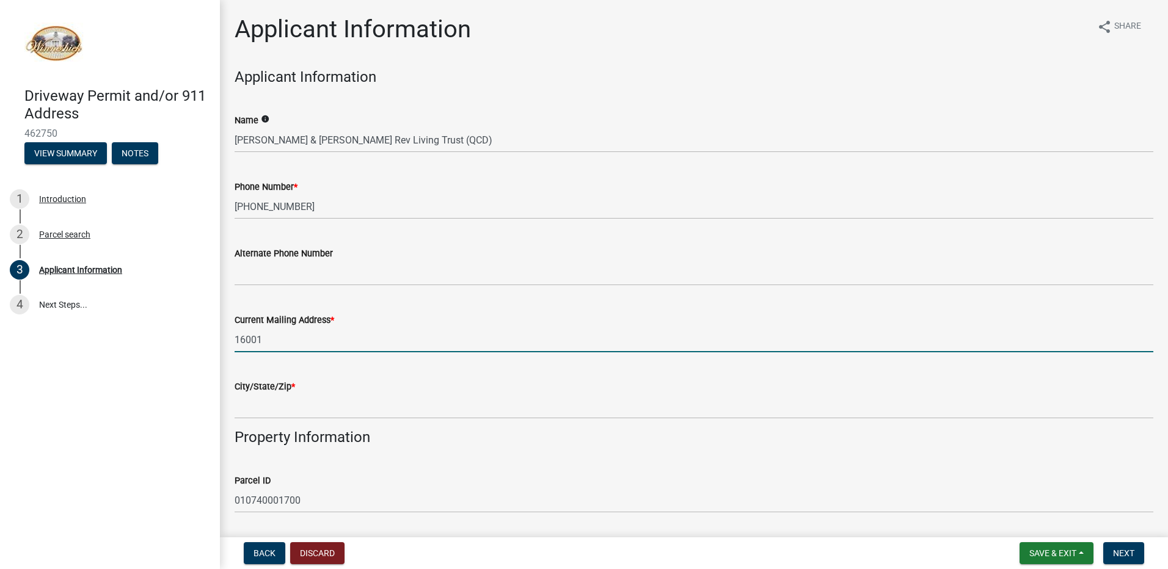
type input "[STREET_ADDRESS]"
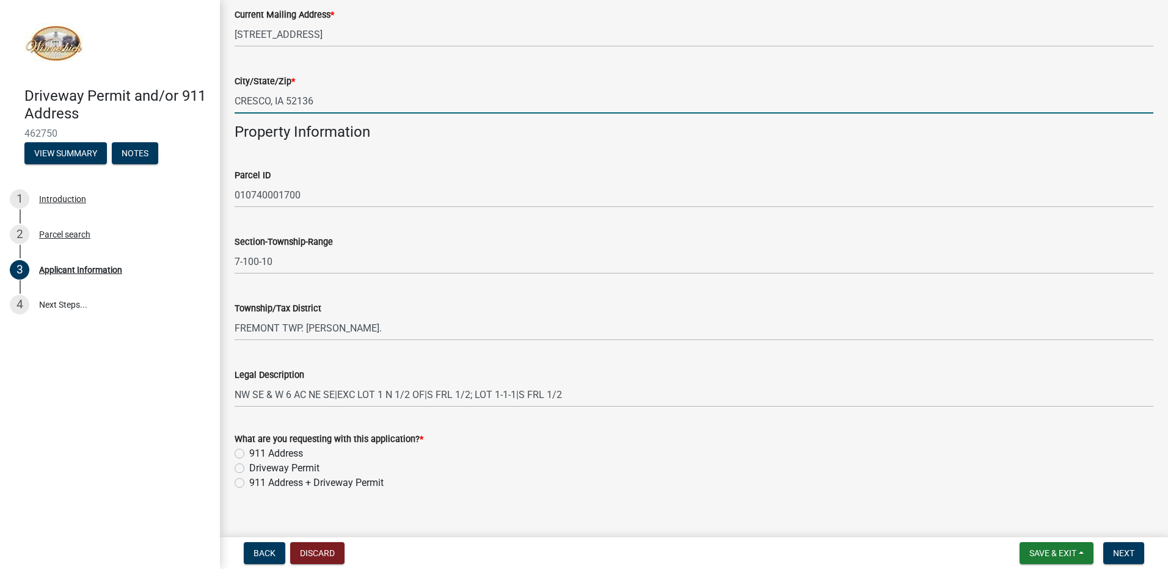
scroll to position [322, 0]
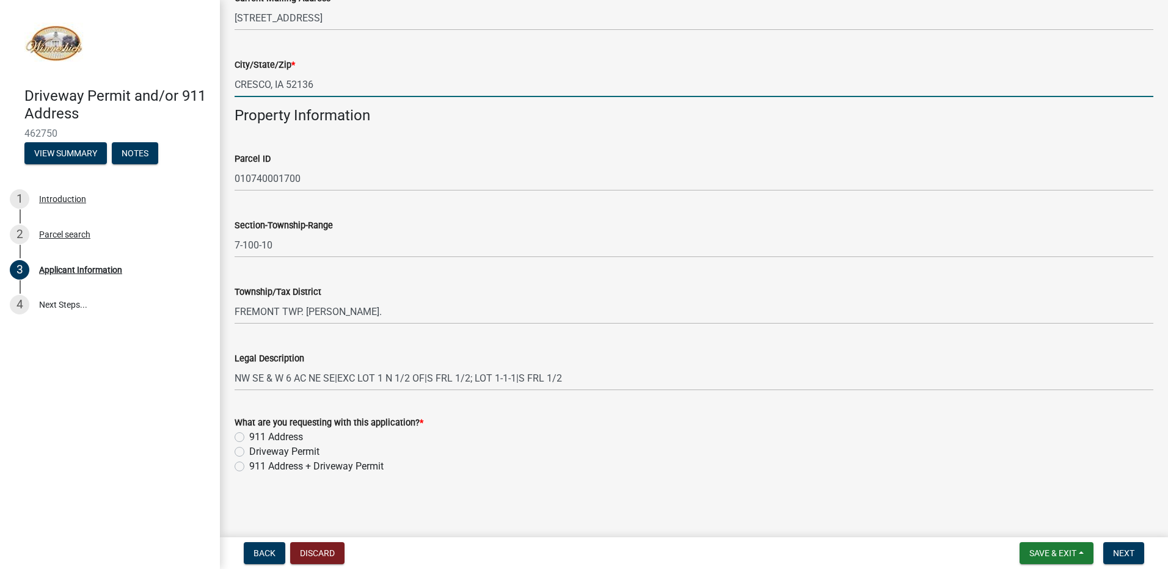
type input "CRESCO, IA 52136"
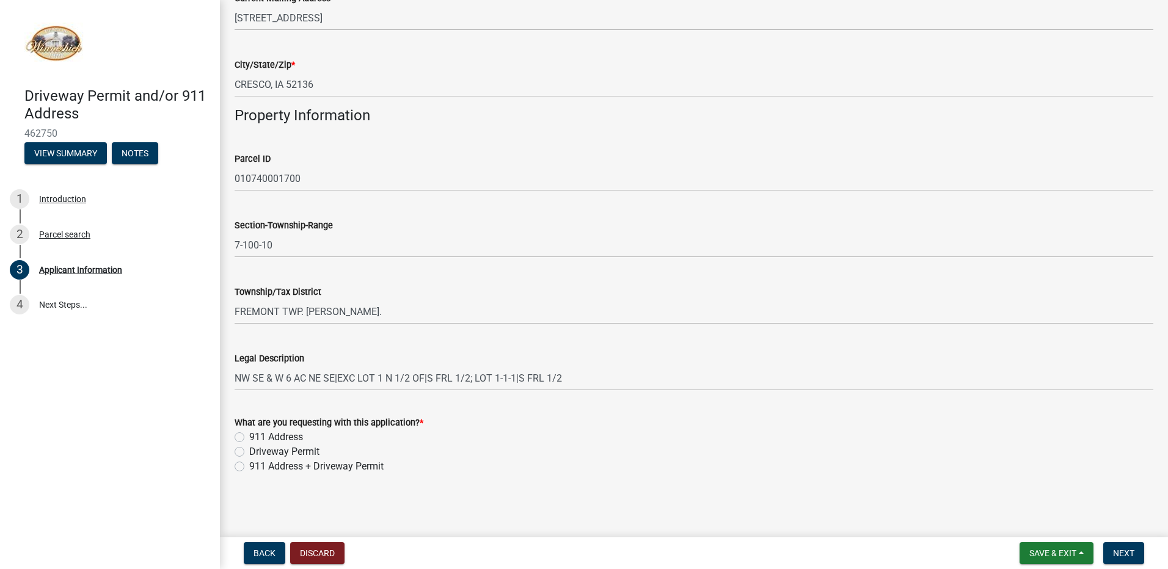
click at [249, 452] on label "Driveway Permit" at bounding box center [284, 452] width 70 height 15
click at [249, 452] on input "Driveway Permit" at bounding box center [253, 449] width 8 height 8
radio input "true"
click at [1116, 554] on span "Next" at bounding box center [1123, 554] width 21 height 10
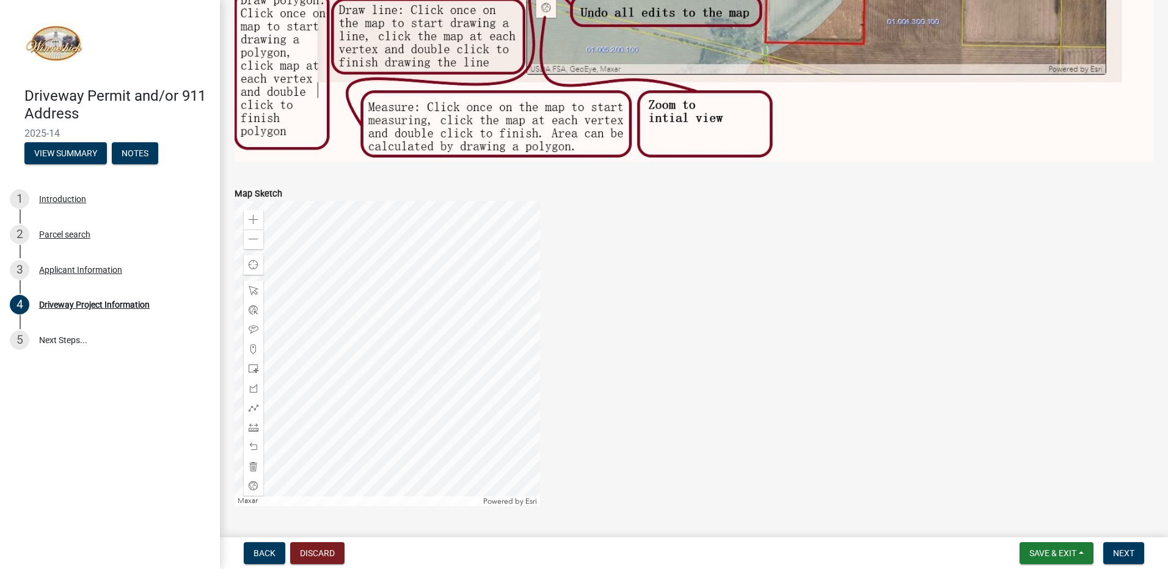
scroll to position [855, 0]
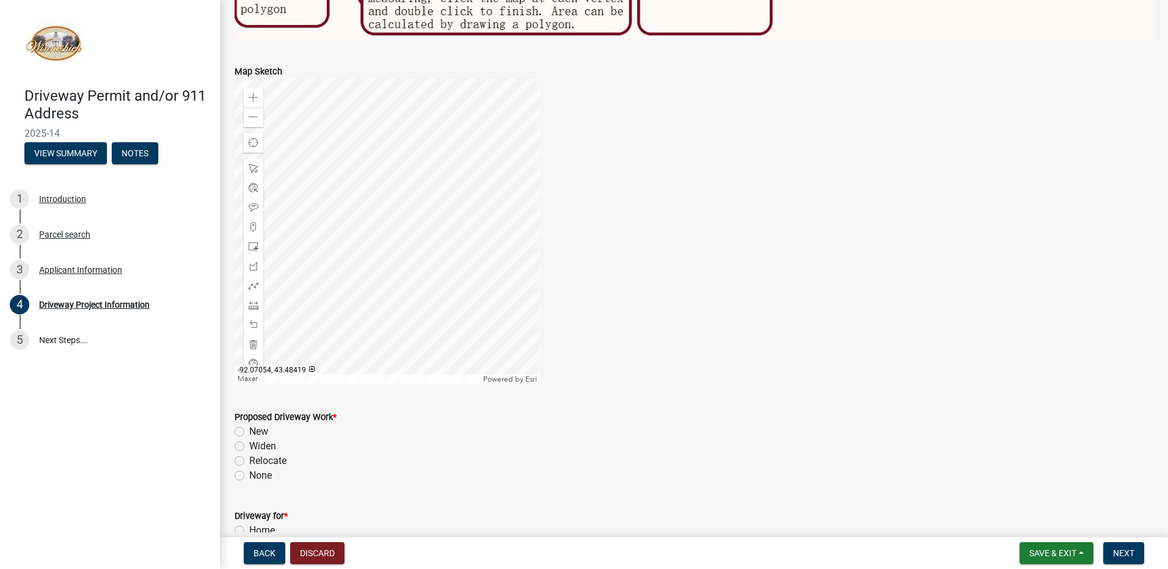
click at [249, 455] on label "Relocate" at bounding box center [267, 461] width 37 height 15
click at [249, 455] on input "Relocate" at bounding box center [253, 458] width 8 height 8
radio input "true"
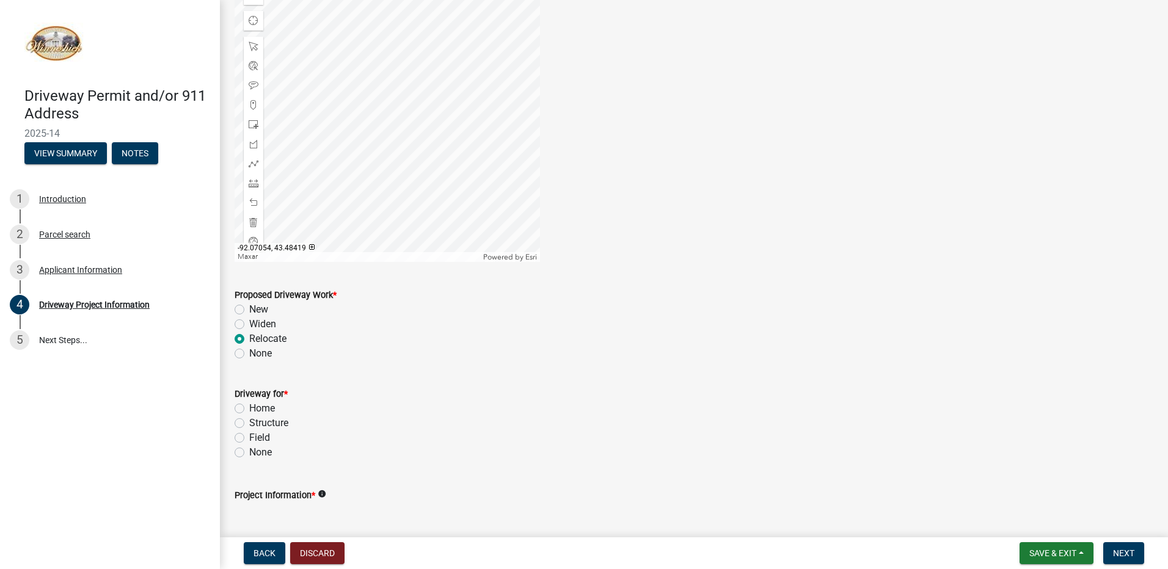
click at [249, 434] on label "Field" at bounding box center [259, 438] width 21 height 15
click at [249, 434] on input "Field" at bounding box center [253, 435] width 8 height 8
radio input "true"
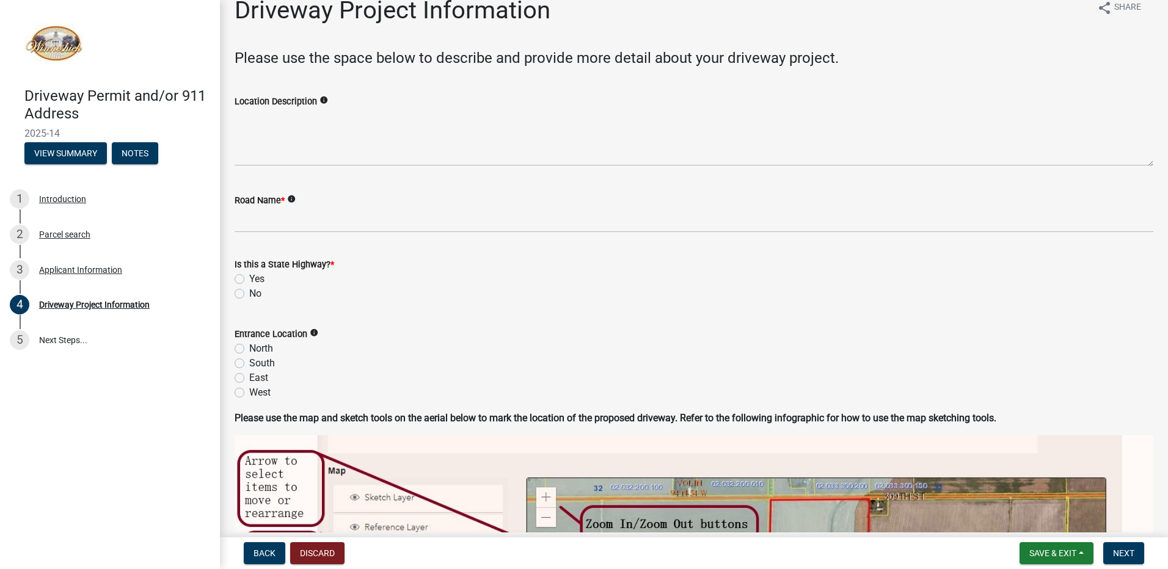
scroll to position [0, 0]
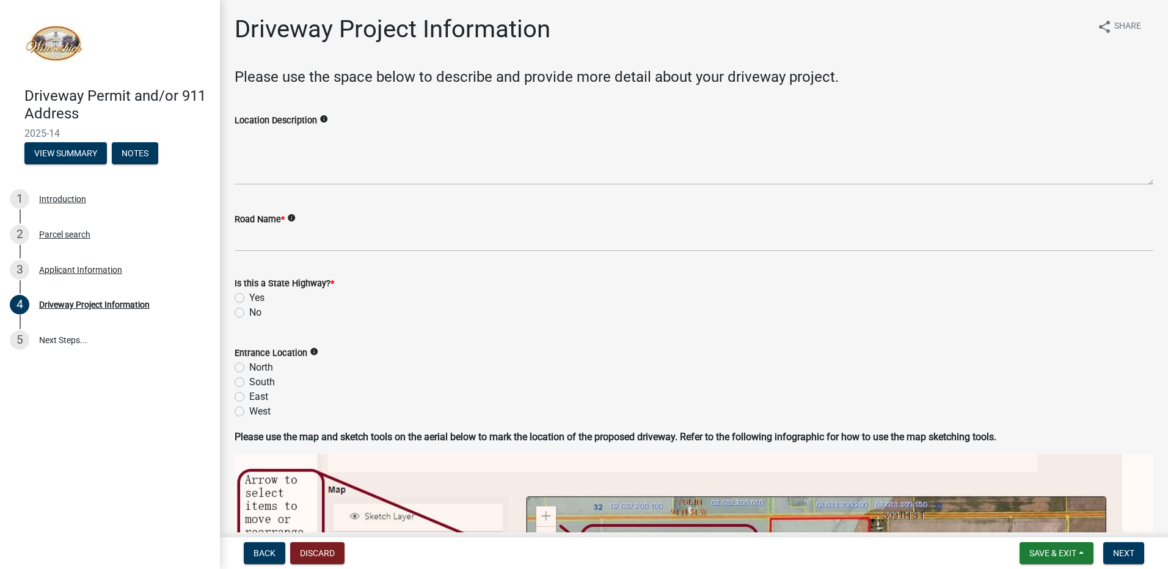
click at [249, 369] on label "North" at bounding box center [261, 367] width 24 height 15
click at [249, 368] on input "North" at bounding box center [253, 364] width 8 height 8
radio input "true"
click at [249, 312] on label "No" at bounding box center [255, 312] width 12 height 15
click at [249, 312] on input "No" at bounding box center [253, 309] width 8 height 8
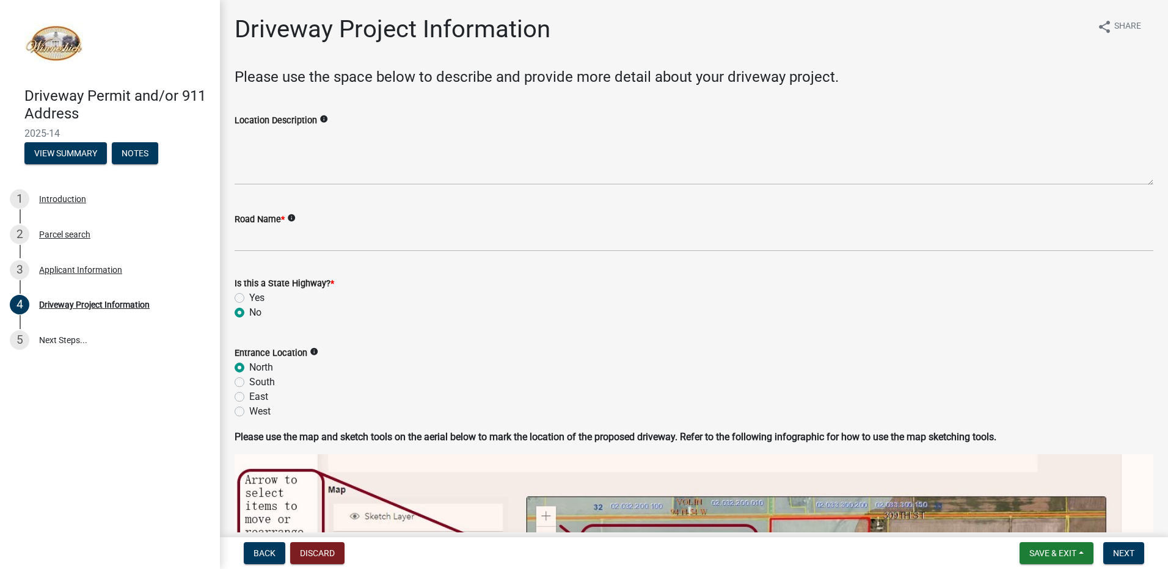
radio input "true"
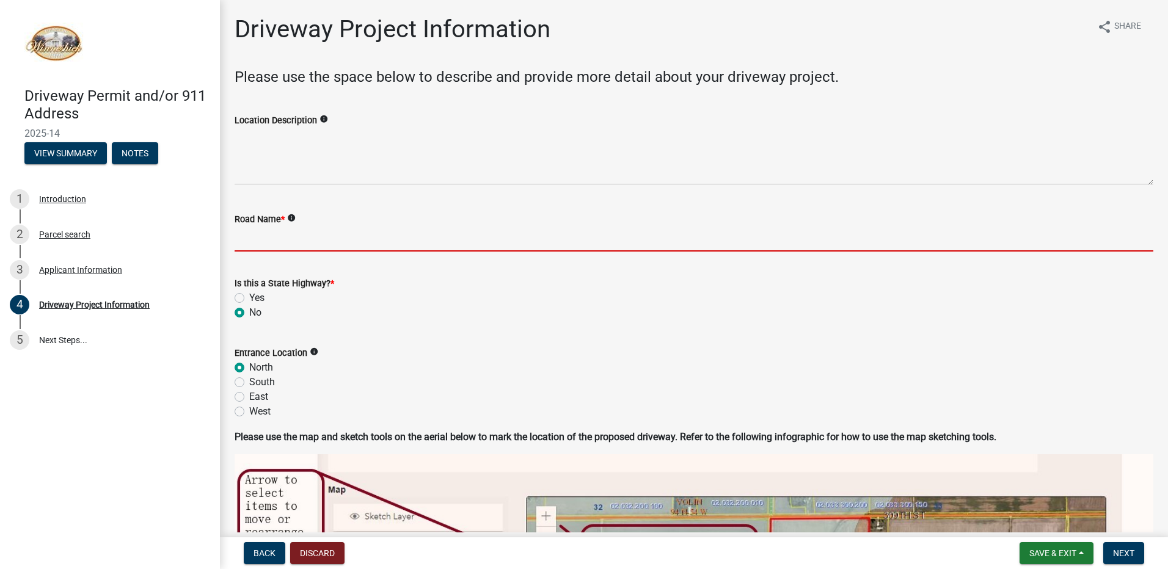
click at [310, 240] on input "Road Name *" at bounding box center [694, 239] width 919 height 25
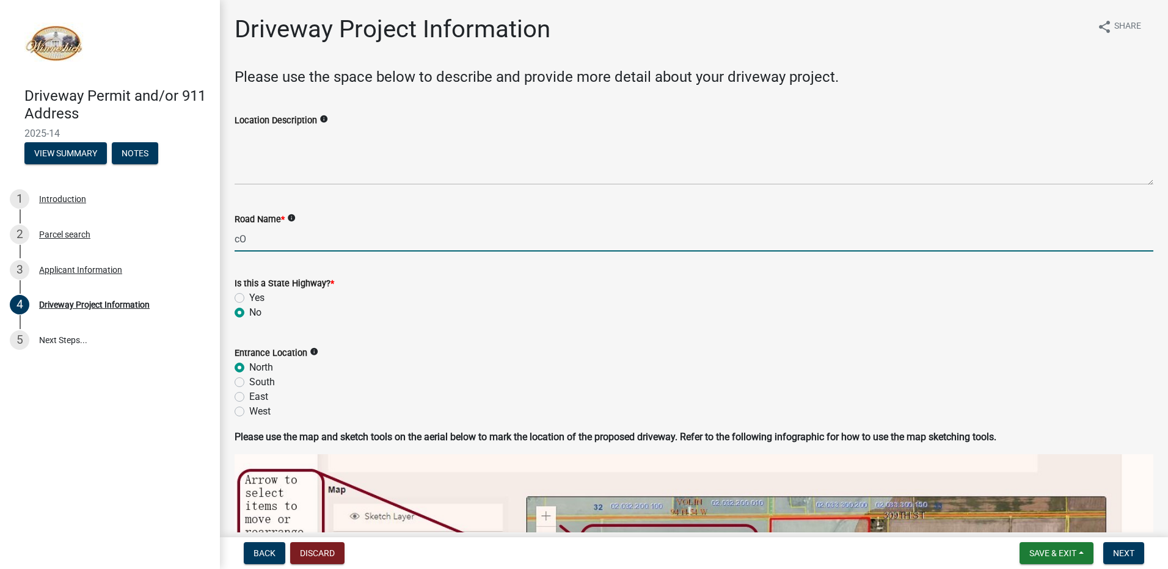
type input "c"
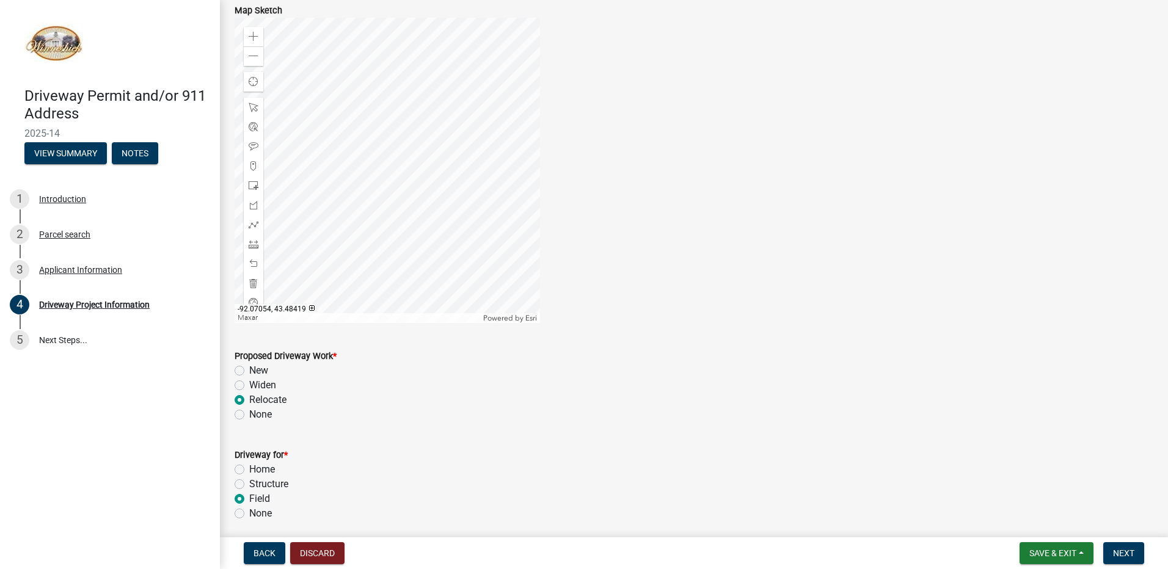
scroll to position [1057, 0]
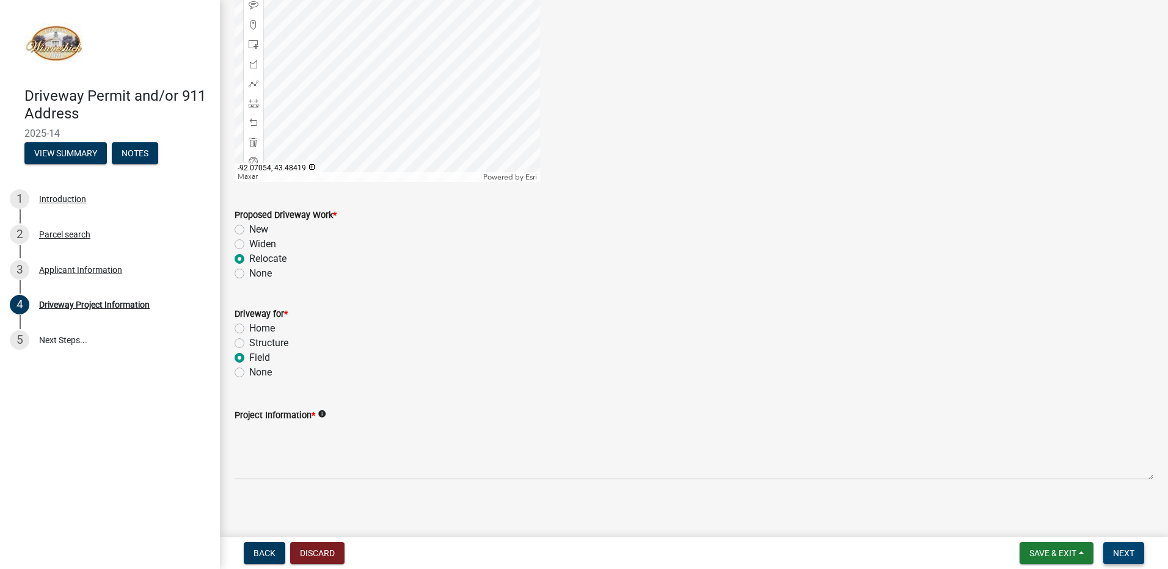
type input "CO RD A14"
click at [1130, 555] on span "Next" at bounding box center [1123, 554] width 21 height 10
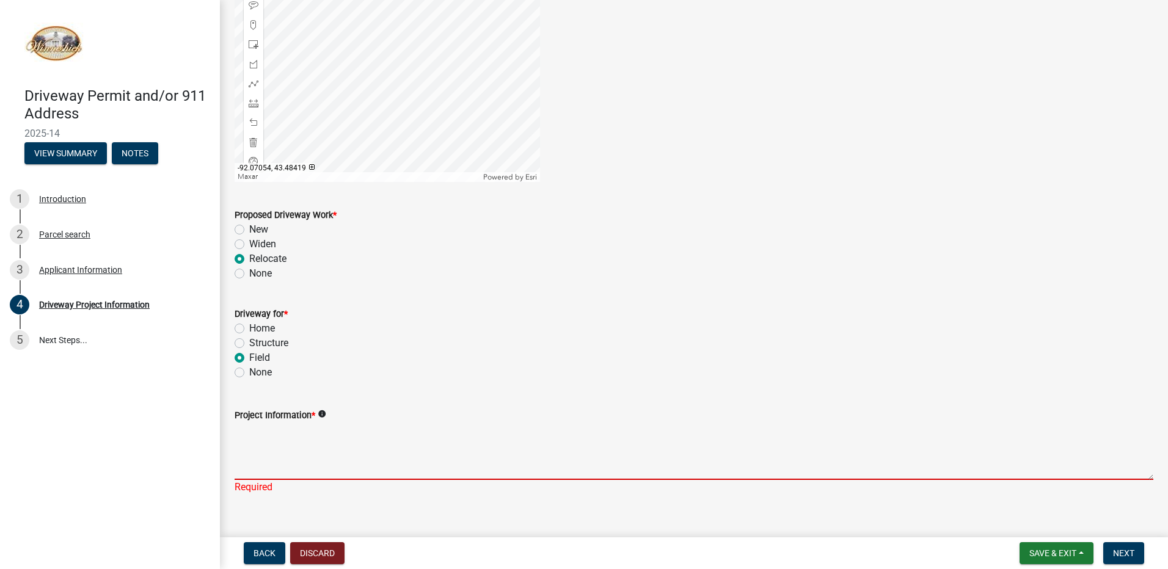
click at [406, 466] on textarea "Project Information *" at bounding box center [694, 451] width 919 height 57
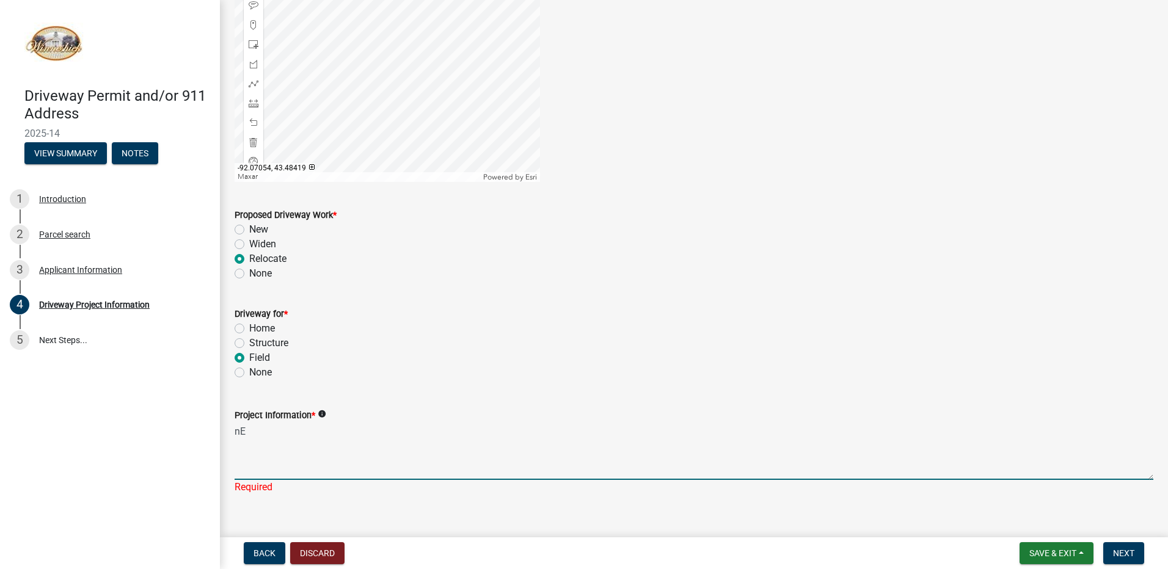
type textarea "n"
type textarea "NEW/MOVE DRIVEWAY. AREA IS FLAGGED ABOUT 400 FT EAST OF THE INTERSECTION OF 345…"
click at [1131, 552] on span "Next" at bounding box center [1123, 554] width 21 height 10
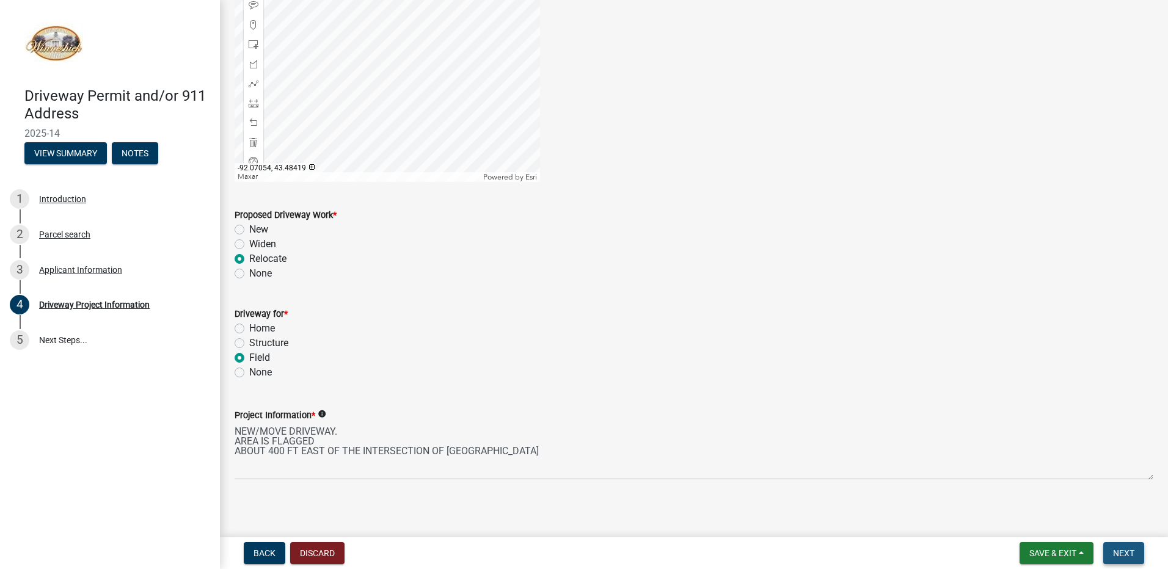
scroll to position [0, 0]
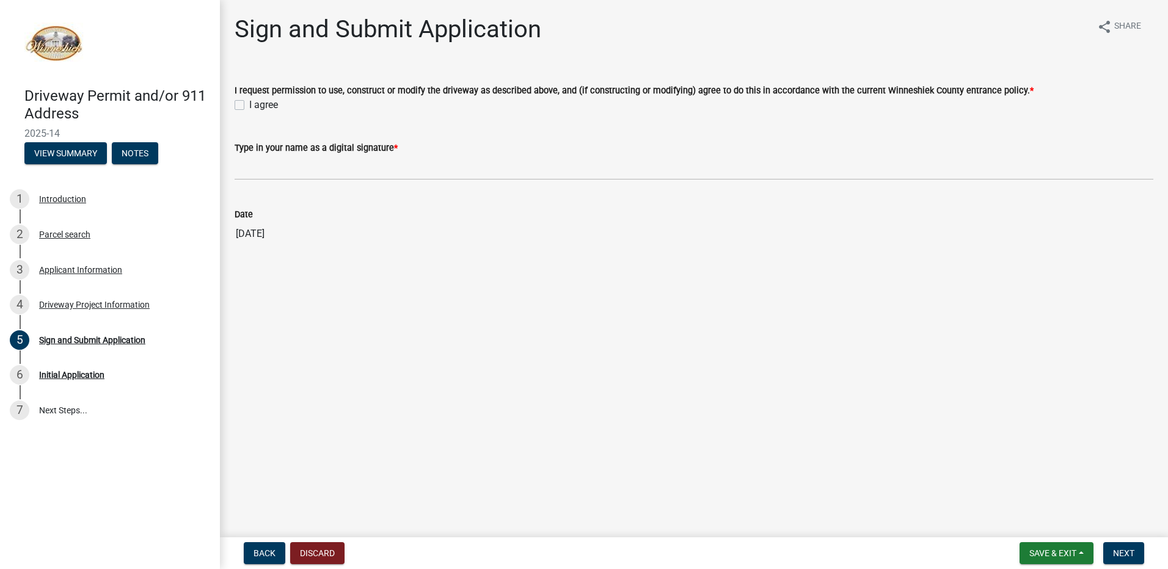
click at [249, 103] on label "I agree" at bounding box center [263, 105] width 29 height 15
click at [249, 103] on input "I agree" at bounding box center [253, 102] width 8 height 8
checkbox input "true"
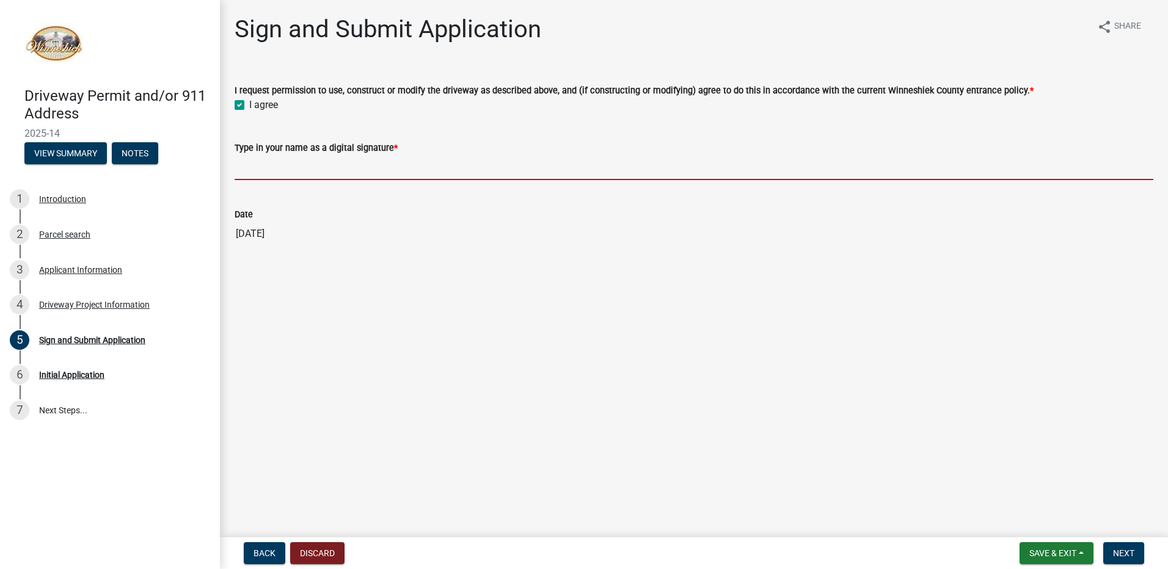
click at [276, 166] on input "Type in your name as a digital signature *" at bounding box center [694, 167] width 919 height 25
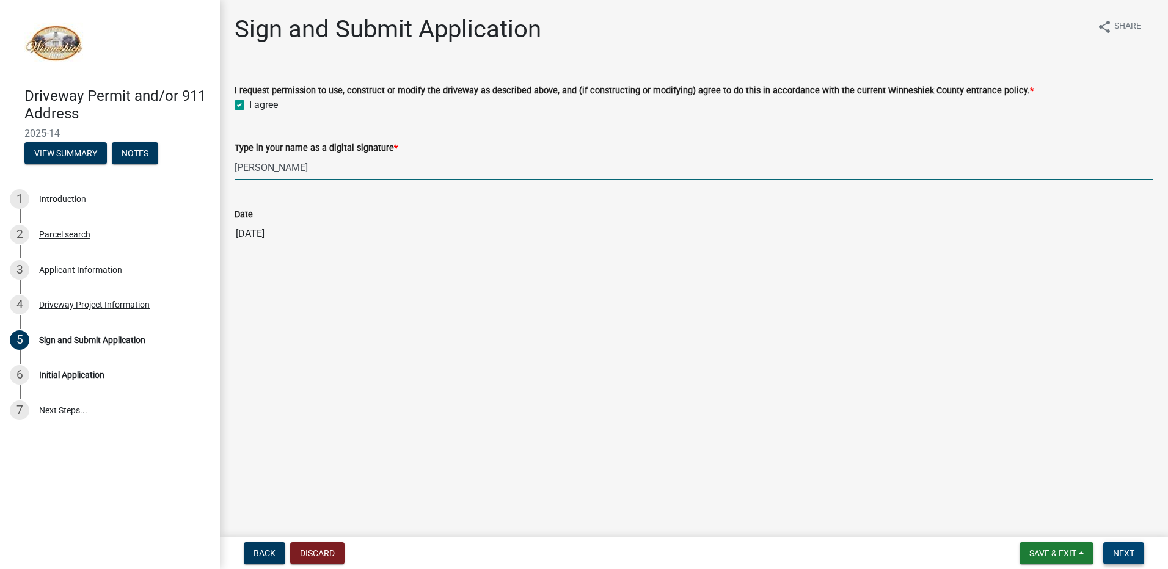
type input "[PERSON_NAME]"
click at [1122, 549] on span "Next" at bounding box center [1123, 554] width 21 height 10
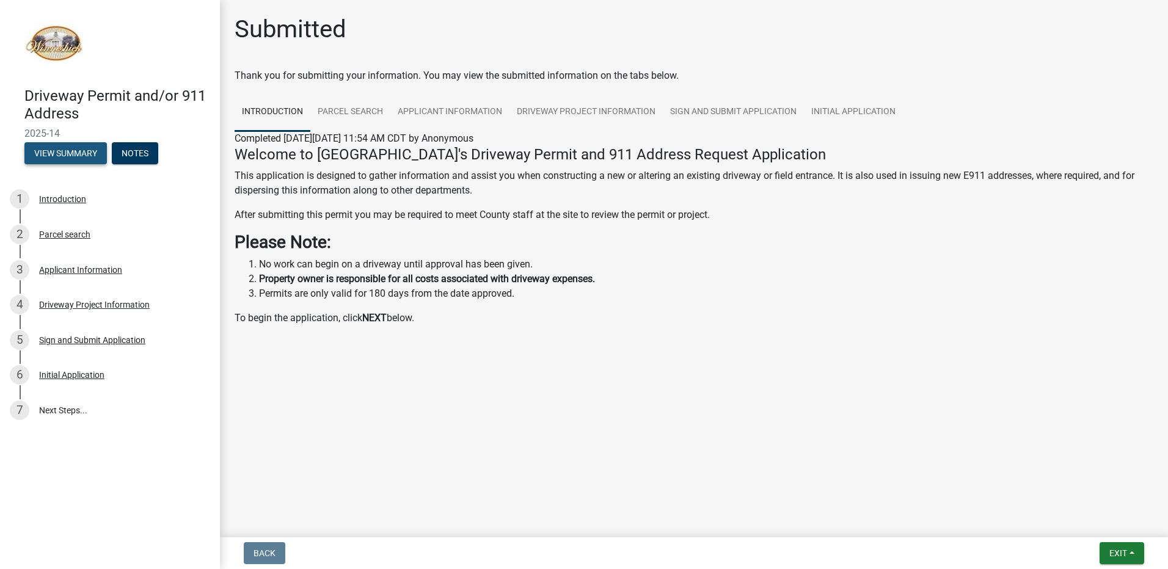
click at [52, 146] on button "View Summary" at bounding box center [65, 153] width 82 height 22
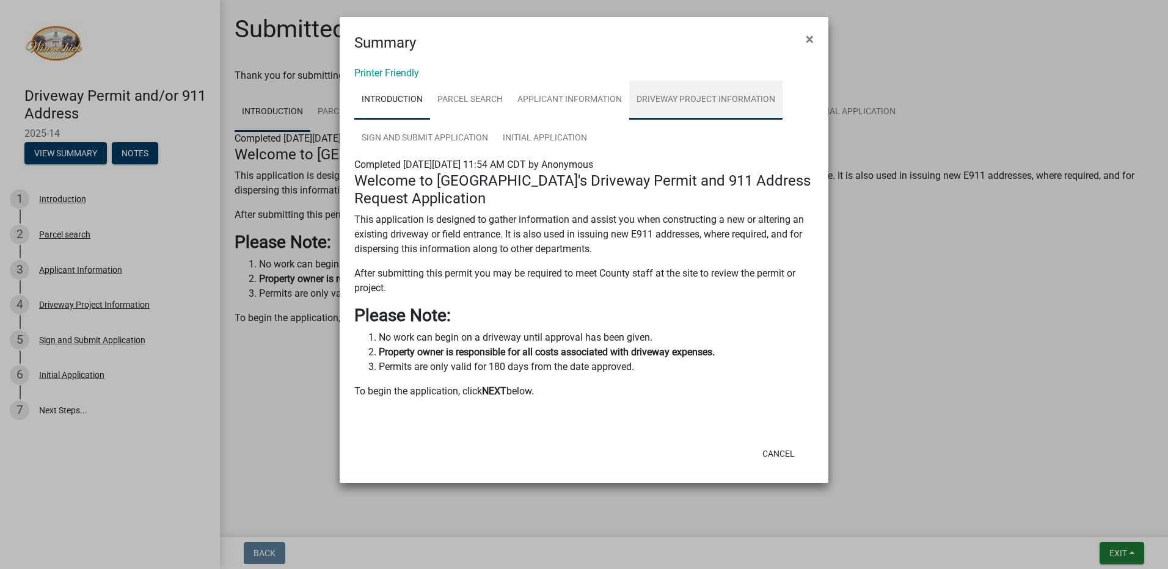
click at [704, 96] on link "Driveway Project Information" at bounding box center [705, 100] width 153 height 39
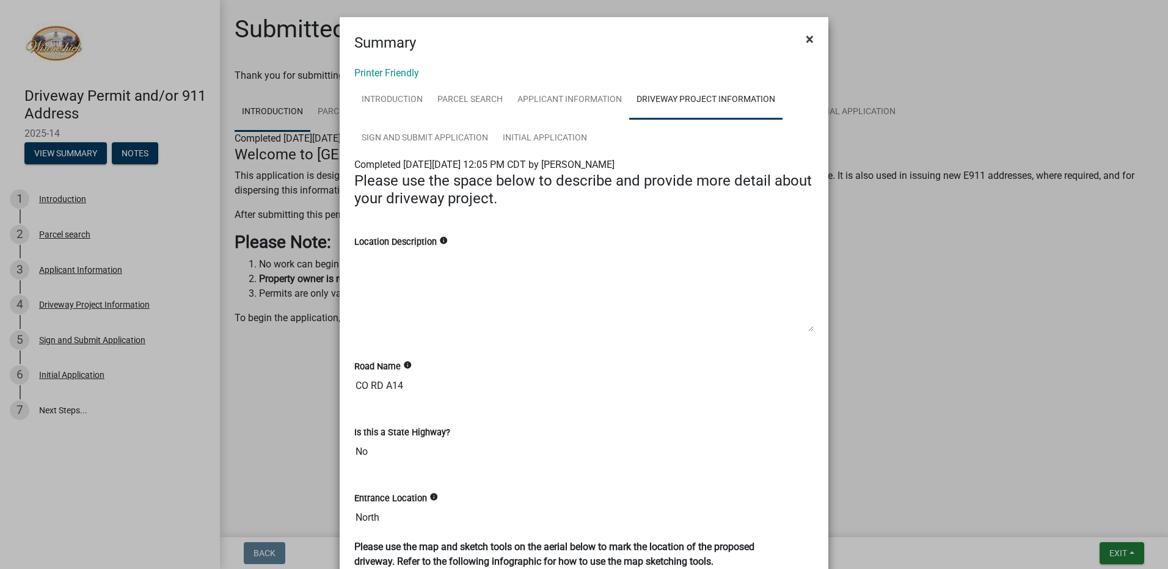
click at [806, 37] on span "×" at bounding box center [810, 39] width 8 height 17
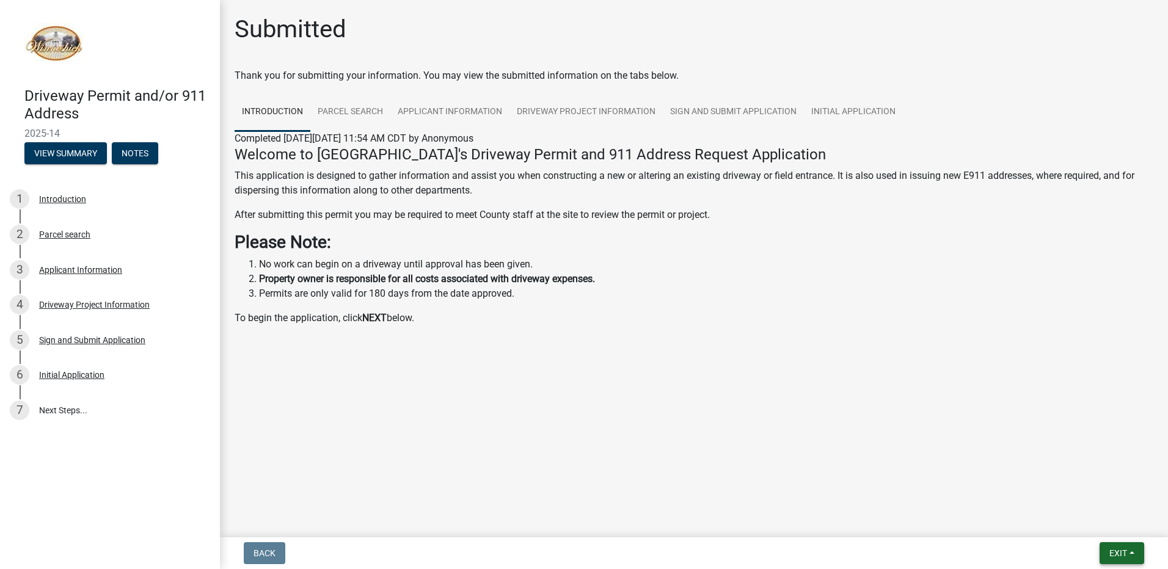
click at [1112, 551] on span "Exit" at bounding box center [1118, 554] width 18 height 10
click at [1083, 517] on button "Save & Exit" at bounding box center [1095, 521] width 98 height 29
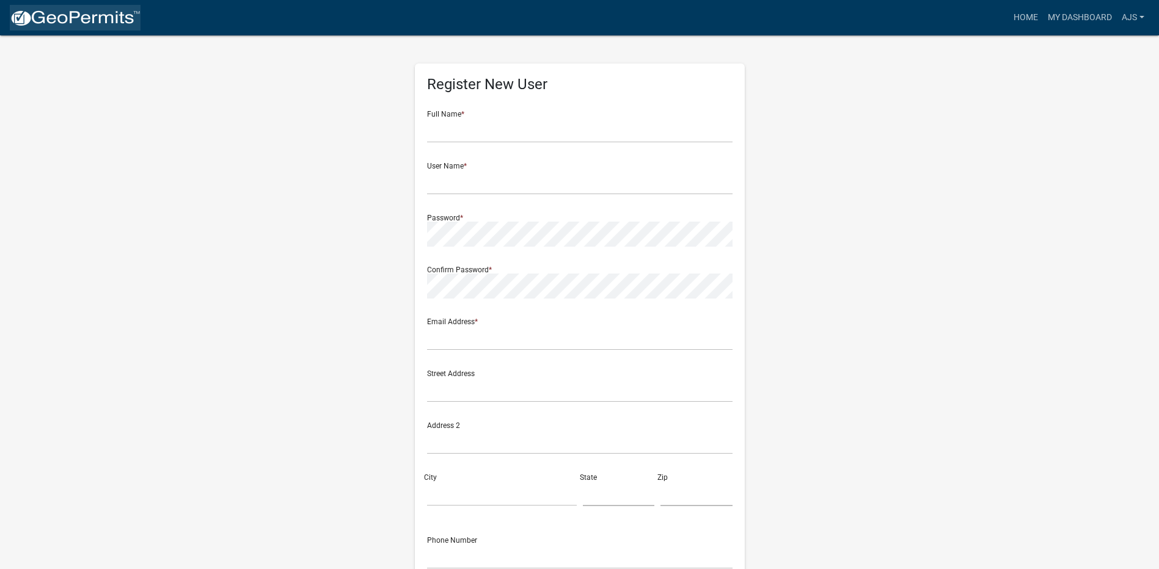
click at [104, 16] on img at bounding box center [75, 18] width 131 height 18
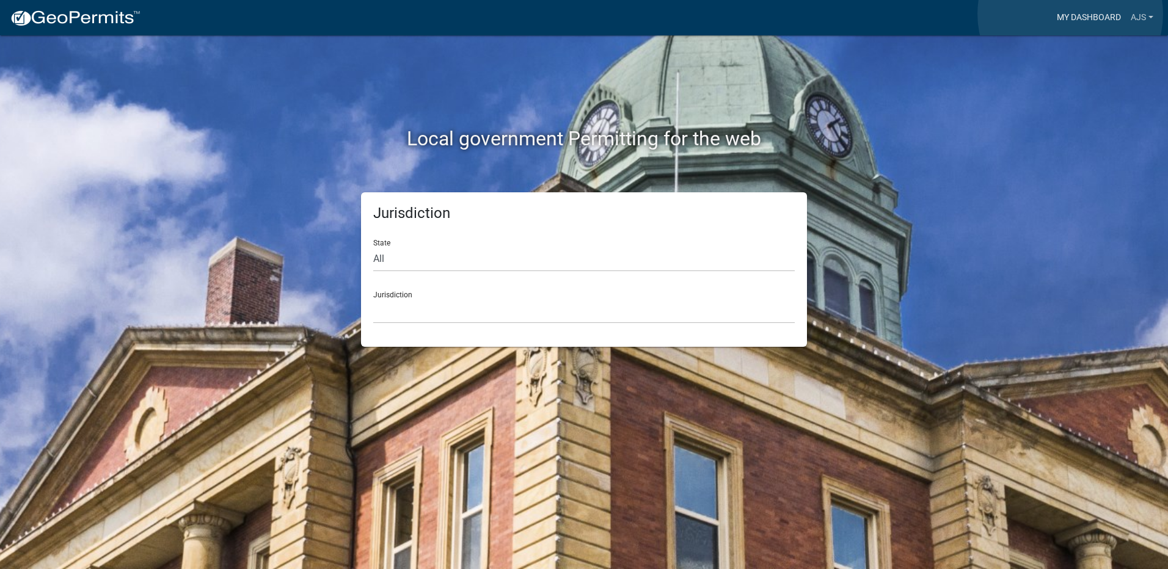
click at [932, 14] on link "My Dashboard" at bounding box center [1089, 17] width 74 height 23
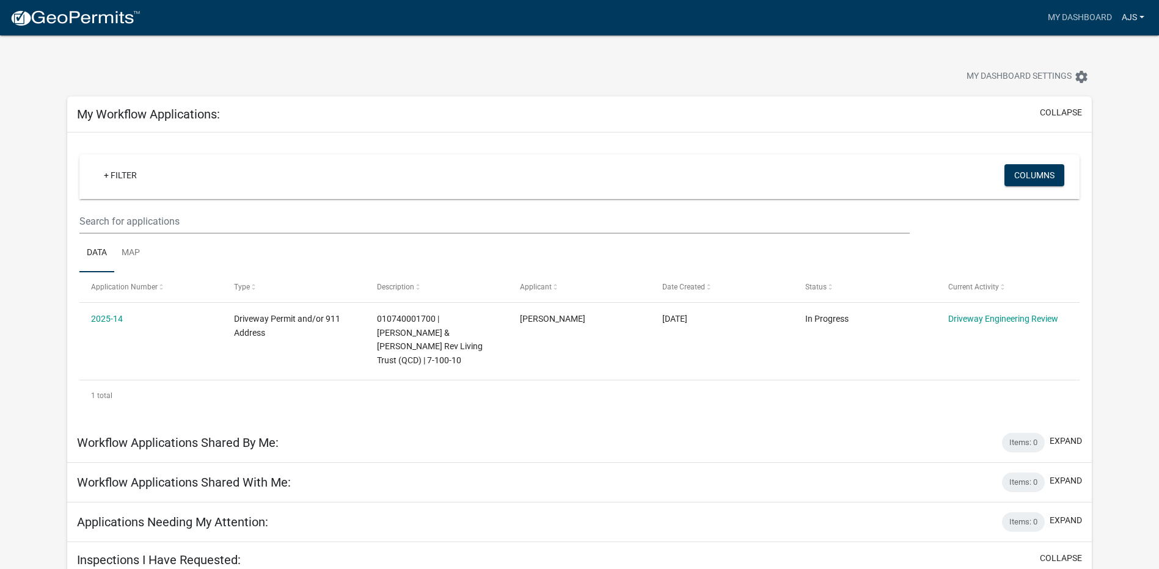
click at [932, 18] on link "Ajs" at bounding box center [1133, 17] width 32 height 23
click at [932, 52] on link "Account" at bounding box center [1100, 49] width 98 height 29
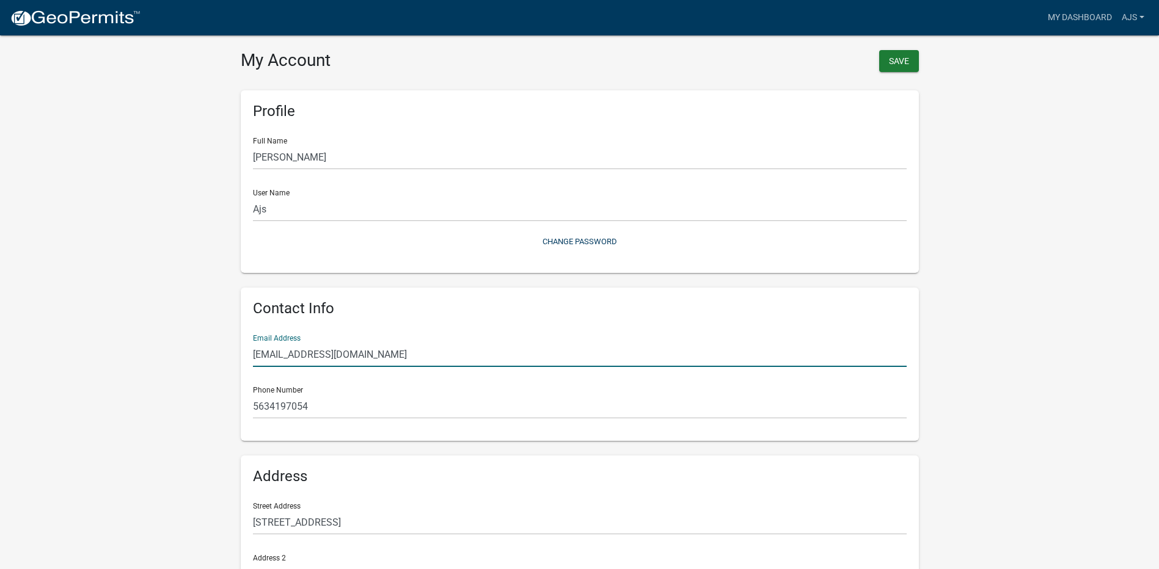
click at [360, 360] on input "[EMAIL_ADDRESS][DOMAIN_NAME]" at bounding box center [580, 354] width 654 height 25
drag, startPoint x: 360, startPoint y: 360, endPoint x: 222, endPoint y: 359, distance: 138.1
click at [222, 359] on wm-user-profile-view "more_horiz My Dashboard Ajs Account Logout My Account Save Profile Full Name [P…" at bounding box center [579, 363] width 1159 height 697
type input "[EMAIL_ADDRESS][DOMAIN_NAME]"
click at [140, 349] on wm-user-profile-view "more_horiz My Dashboard Ajs Account Logout My Account Save Profile Full Name [P…" at bounding box center [579, 363] width 1159 height 697
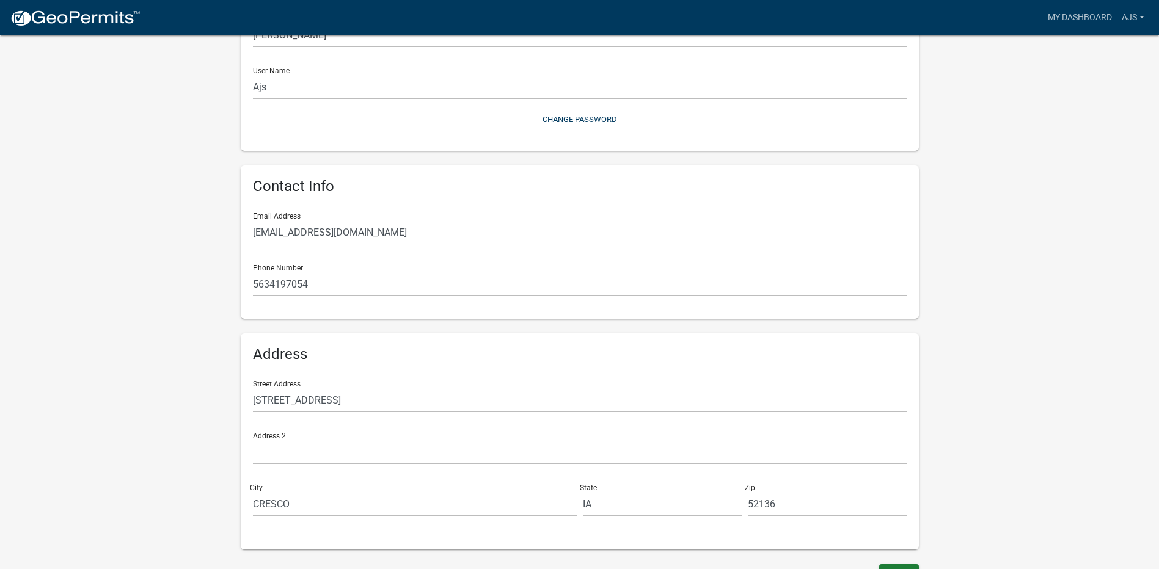
scroll to position [142, 0]
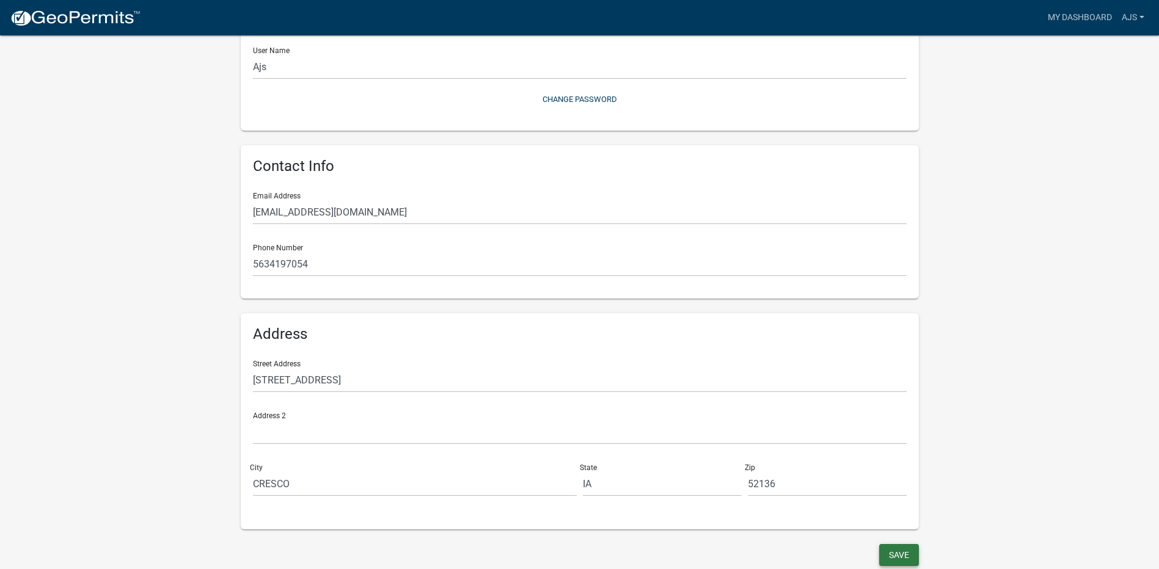
click at [904, 555] on button "Save" at bounding box center [899, 555] width 40 height 22
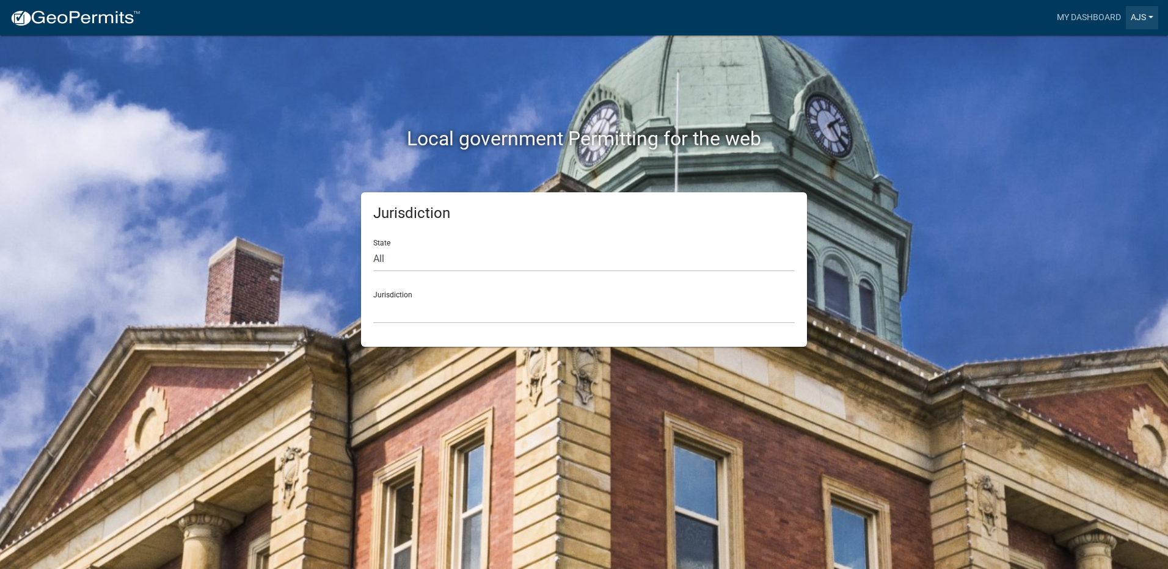
click at [932, 10] on link "Ajs" at bounding box center [1142, 17] width 32 height 23
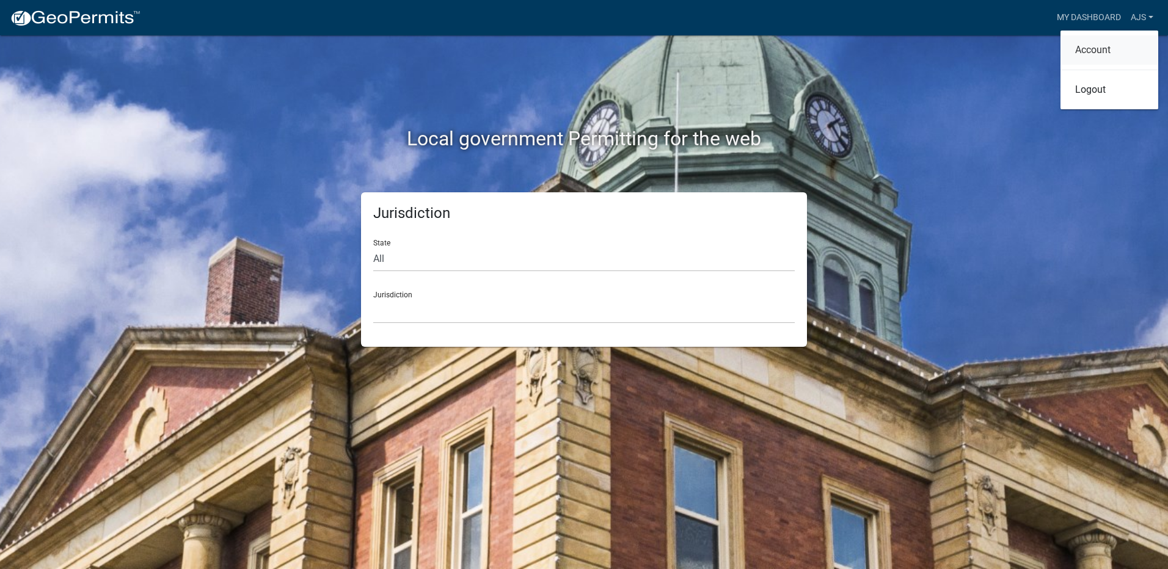
click at [932, 52] on link "Account" at bounding box center [1110, 49] width 98 height 29
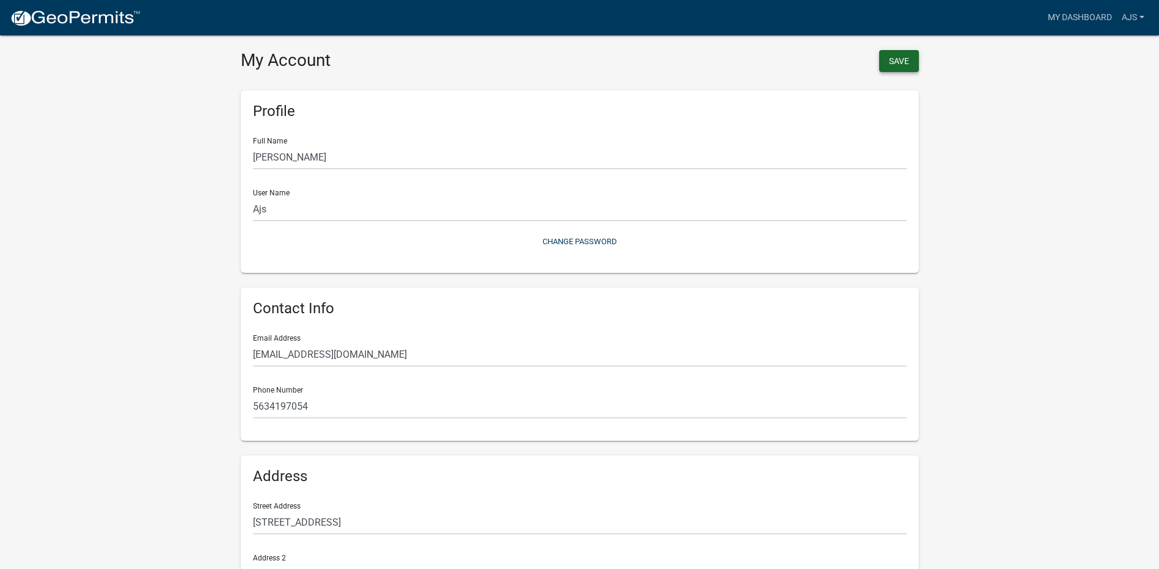
click at [894, 60] on button "Save" at bounding box center [899, 61] width 40 height 22
